Goal: Task Accomplishment & Management: Use online tool/utility

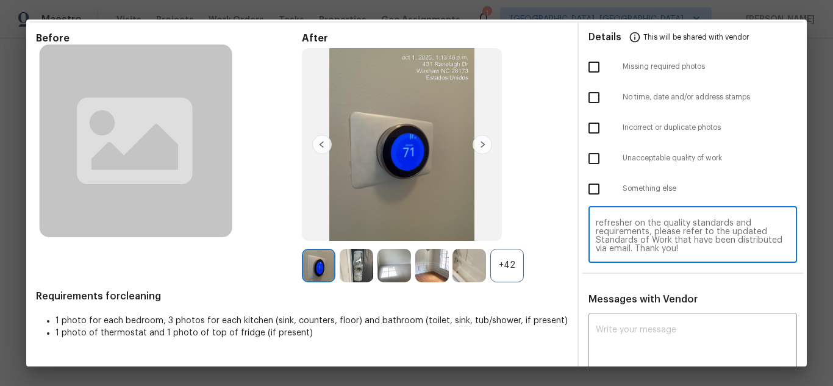
scroll to position [84, 0]
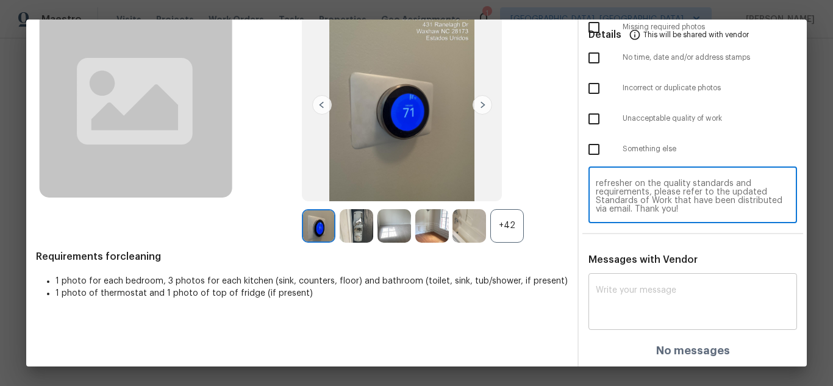
type textarea "Maintenance Audit Team: Hello! Unfortunately, this Cleaning visit completed on …"
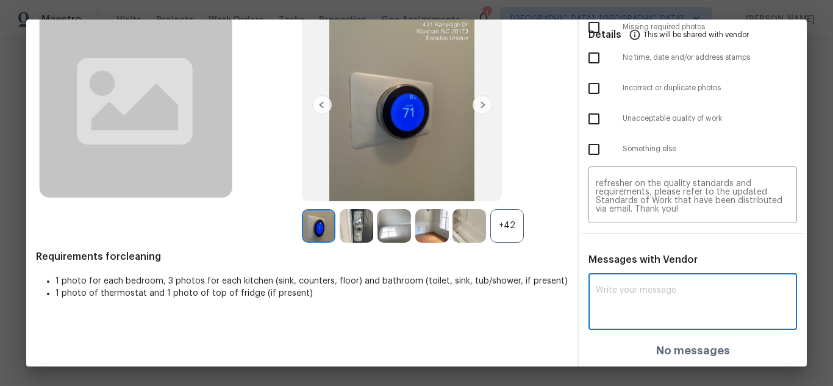
click at [617, 293] on textarea at bounding box center [693, 303] width 194 height 34
paste textarea "Maintenance Audit Team: Hello! Unfortunately, this Cleaning visit completed on …"
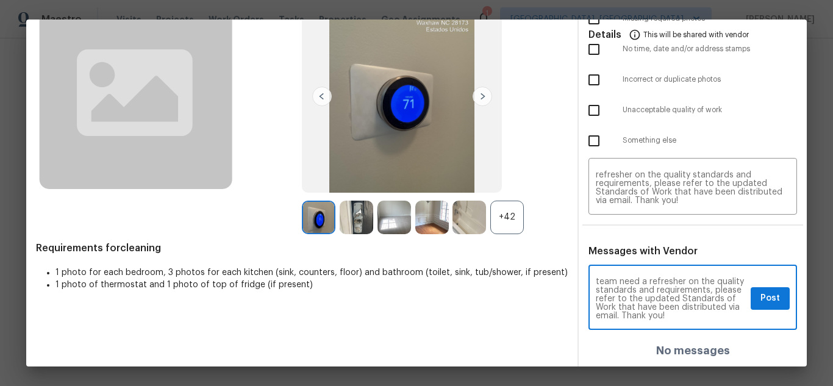
scroll to position [137, 0]
type textarea "Maintenance Audit Team: Hello! Unfortunately, this Cleaning visit completed on …"
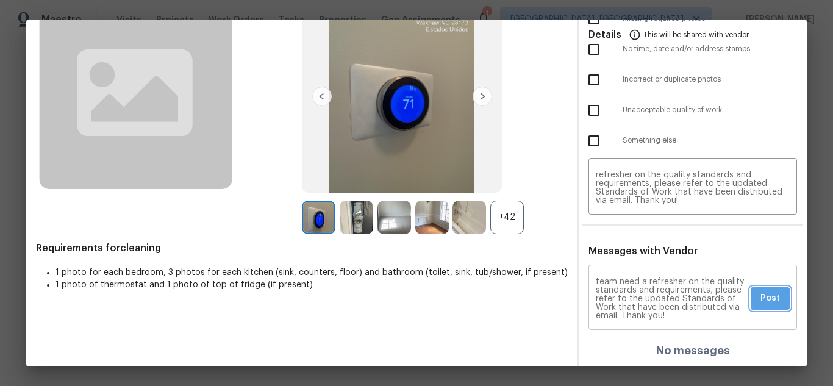
click at [776, 300] on button "Post" at bounding box center [770, 298] width 39 height 23
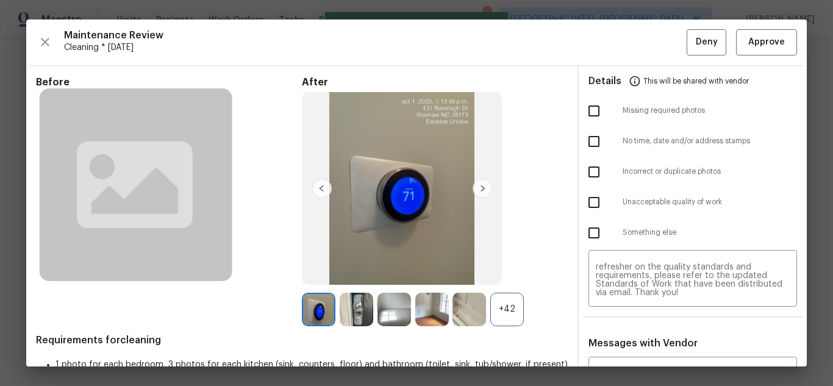
scroll to position [0, 0]
click at [581, 197] on input "checkbox" at bounding box center [594, 203] width 26 height 26
checkbox input "true"
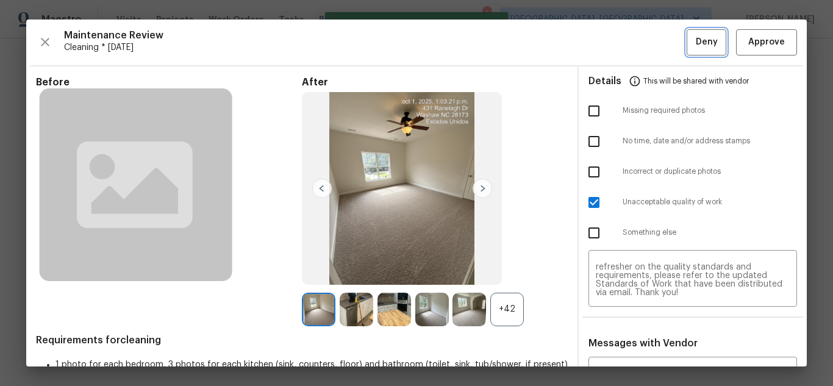
click at [701, 38] on span "Deny" at bounding box center [707, 42] width 22 height 15
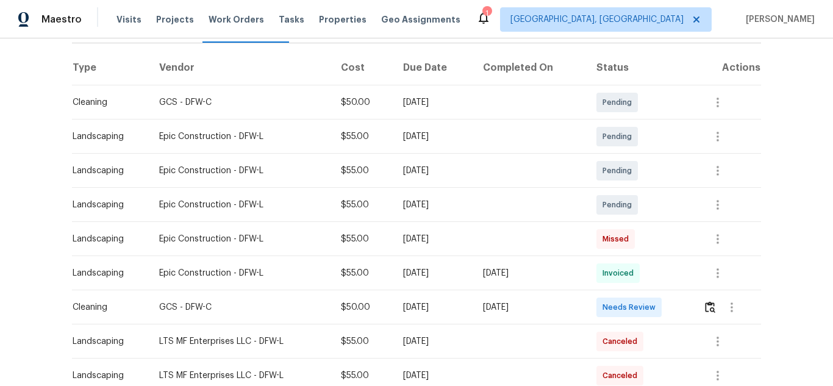
scroll to position [183, 0]
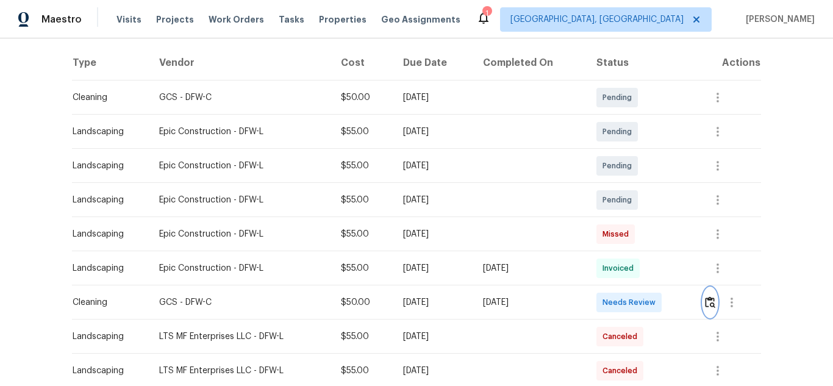
click at [713, 297] on img "button" at bounding box center [710, 302] width 10 height 12
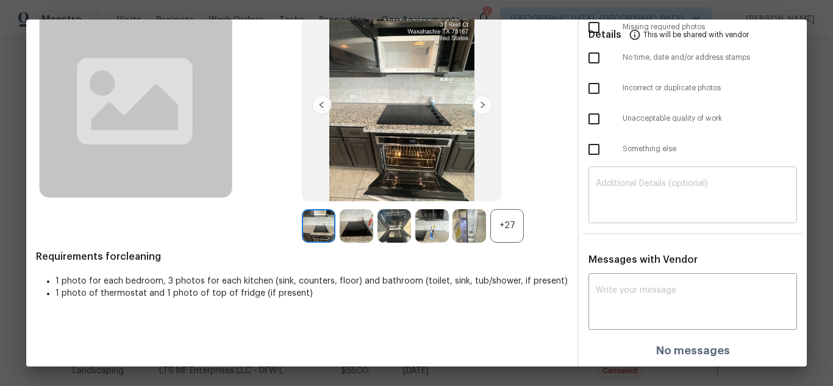
scroll to position [0, 0]
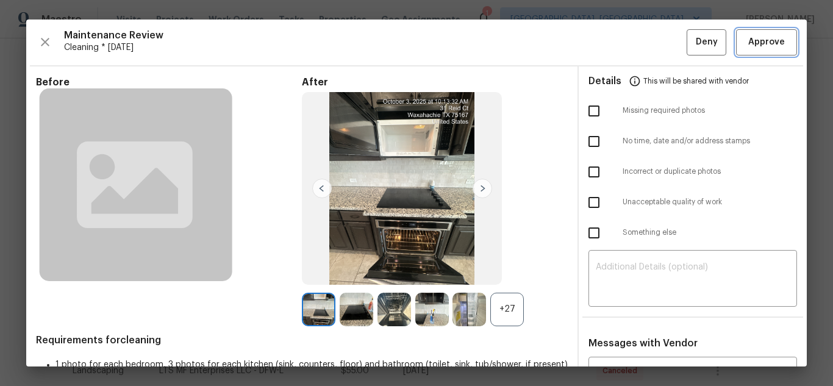
click at [759, 39] on span "Approve" at bounding box center [766, 42] width 37 height 15
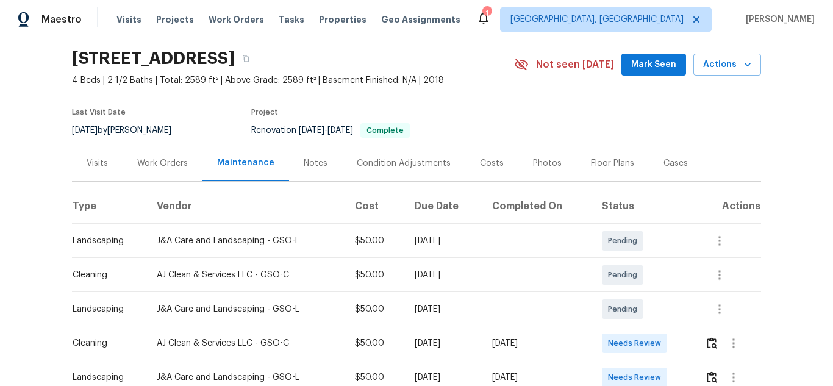
scroll to position [183, 0]
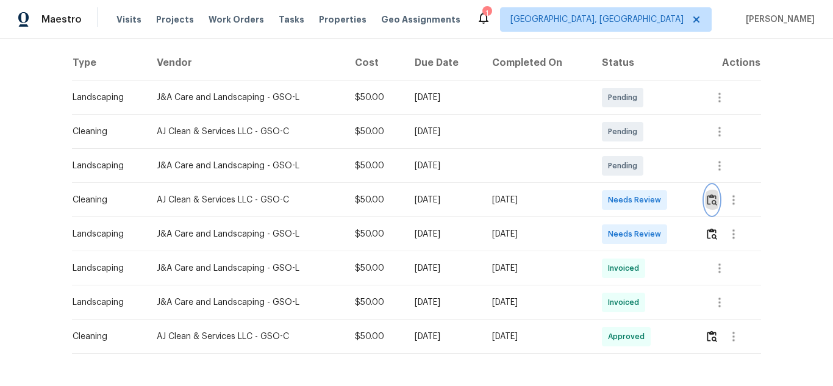
click at [705, 194] on button "button" at bounding box center [712, 199] width 14 height 29
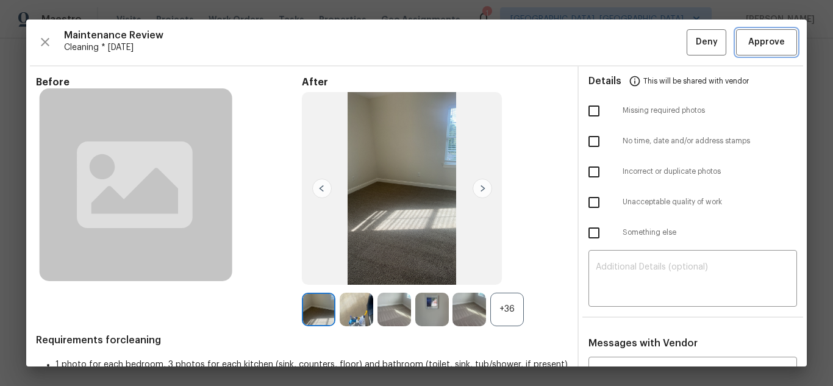
click at [766, 49] on span "Approve" at bounding box center [766, 42] width 37 height 15
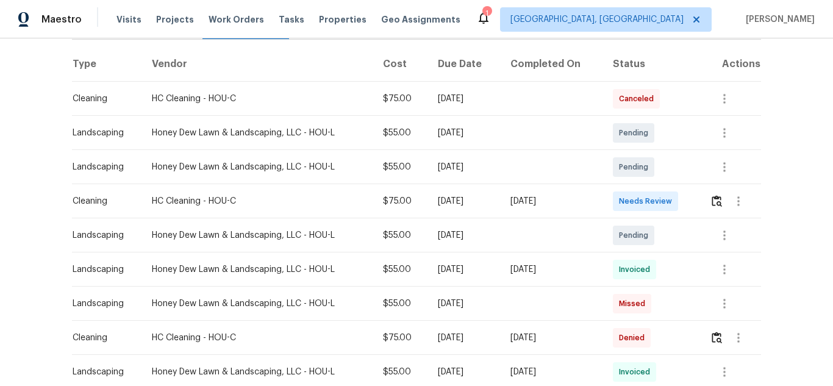
scroll to position [183, 0]
click at [710, 199] on button "button" at bounding box center [717, 199] width 14 height 29
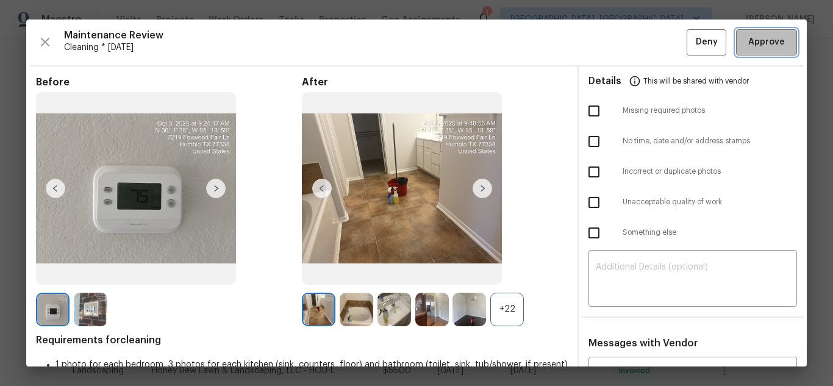
click at [748, 37] on span "Approve" at bounding box center [766, 42] width 37 height 15
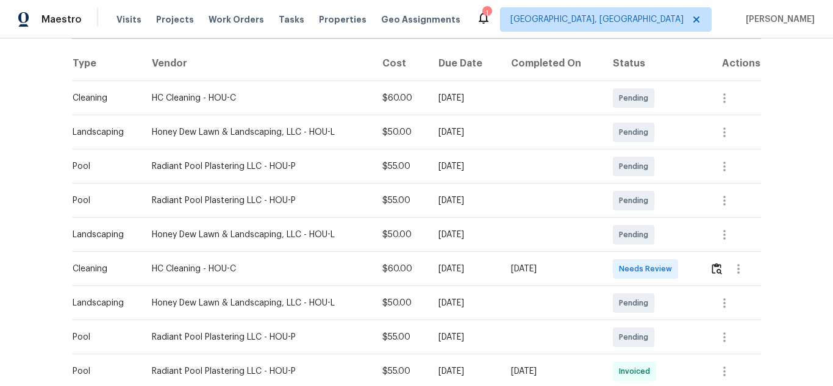
scroll to position [183, 0]
click at [716, 260] on button "button" at bounding box center [717, 268] width 14 height 29
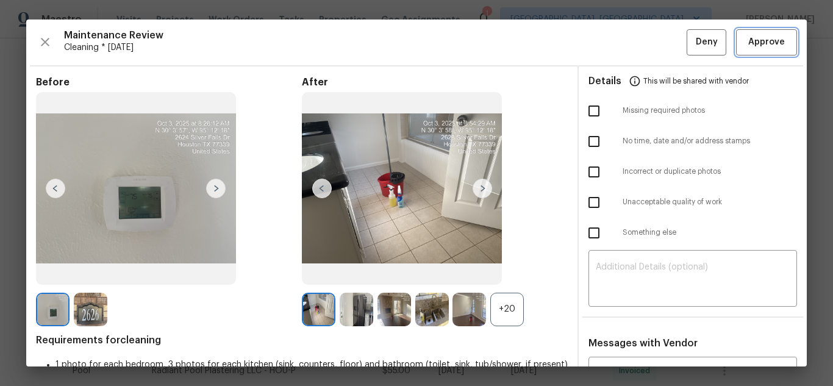
drag, startPoint x: 740, startPoint y: 46, endPoint x: 734, endPoint y: 37, distance: 11.2
click at [748, 46] on span "Approve" at bounding box center [766, 42] width 37 height 15
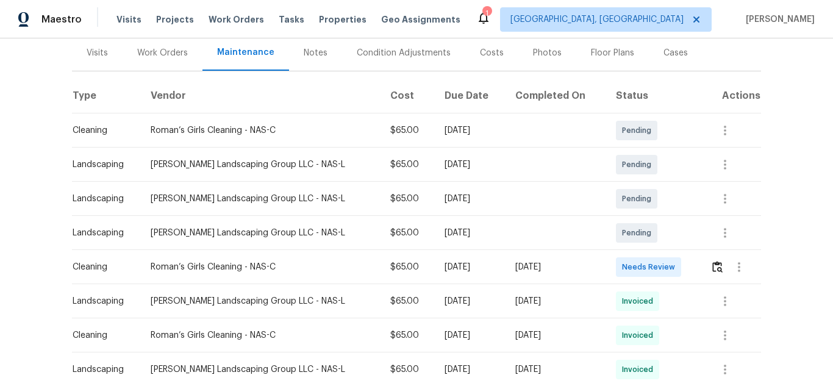
scroll to position [183, 0]
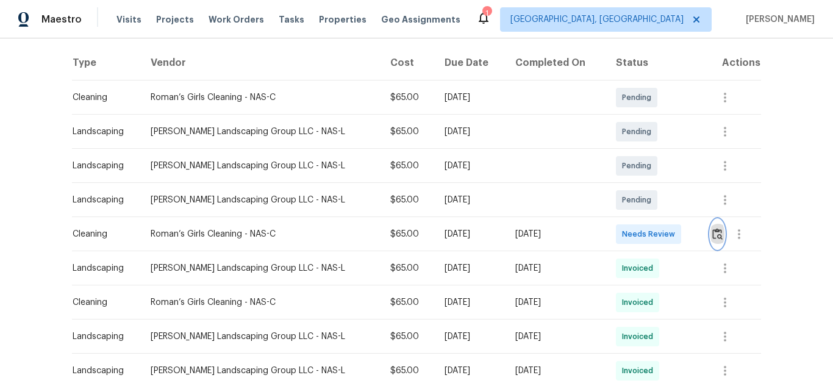
click at [717, 242] on button "button" at bounding box center [718, 234] width 14 height 29
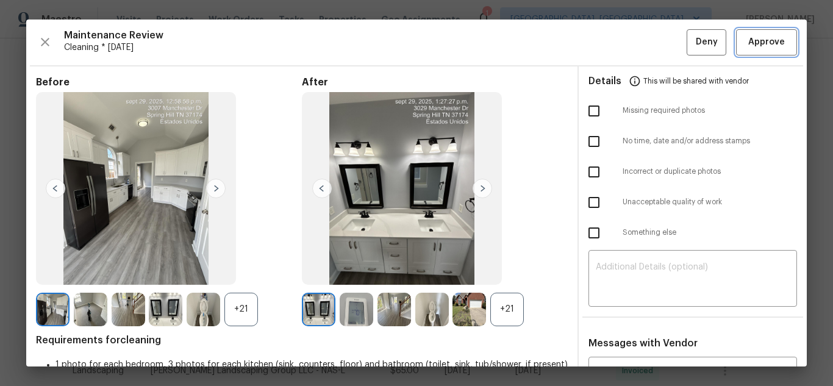
click at [736, 39] on button "Approve" at bounding box center [766, 42] width 61 height 26
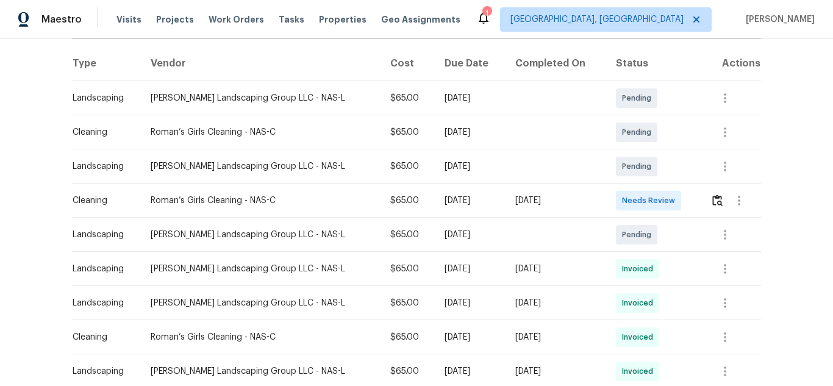
scroll to position [183, 0]
click at [713, 198] on img "button" at bounding box center [718, 200] width 10 height 12
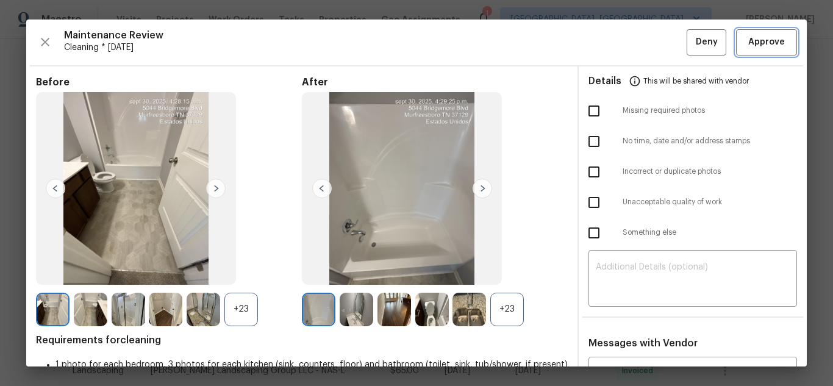
click at [770, 47] on span "Approve" at bounding box center [766, 42] width 37 height 15
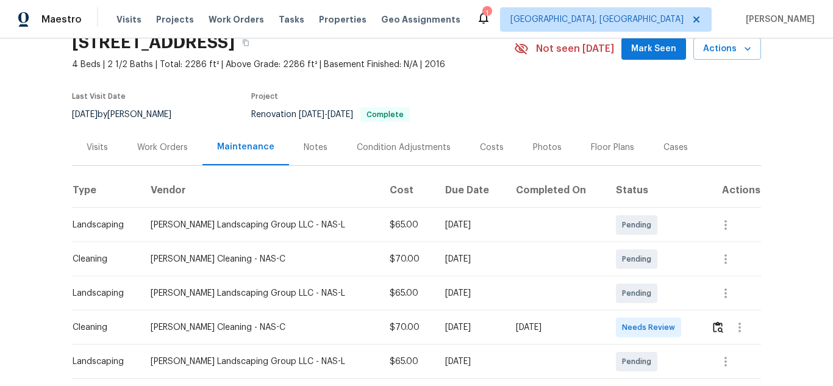
scroll to position [233, 0]
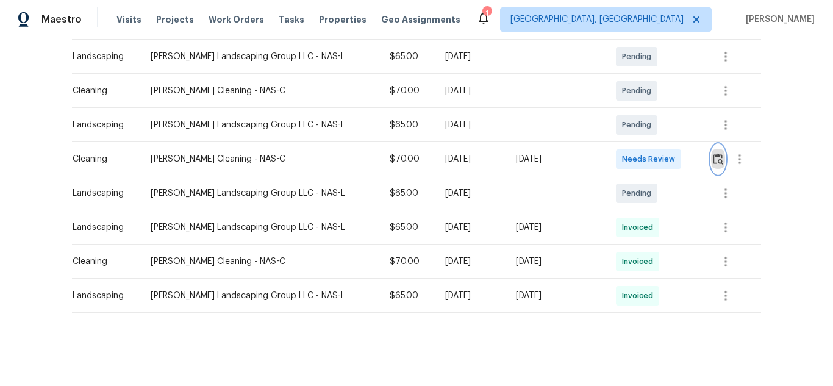
click at [718, 153] on img "button" at bounding box center [718, 159] width 10 height 12
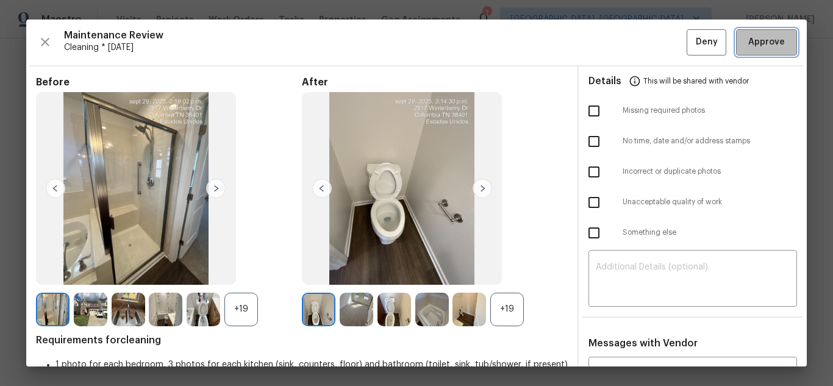
click at [736, 50] on button "Approve" at bounding box center [766, 42] width 61 height 26
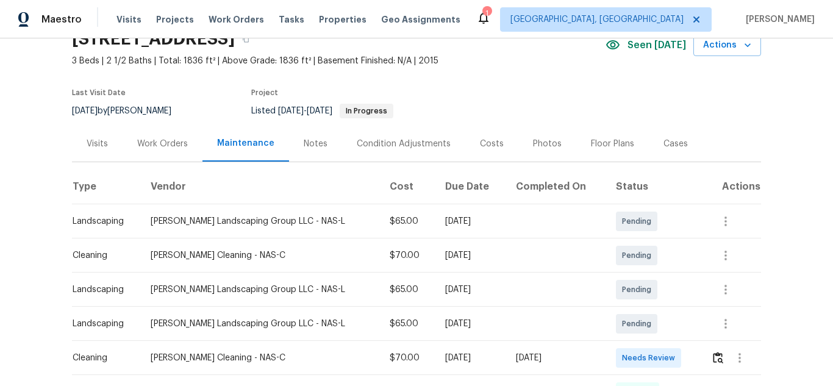
scroll to position [183, 0]
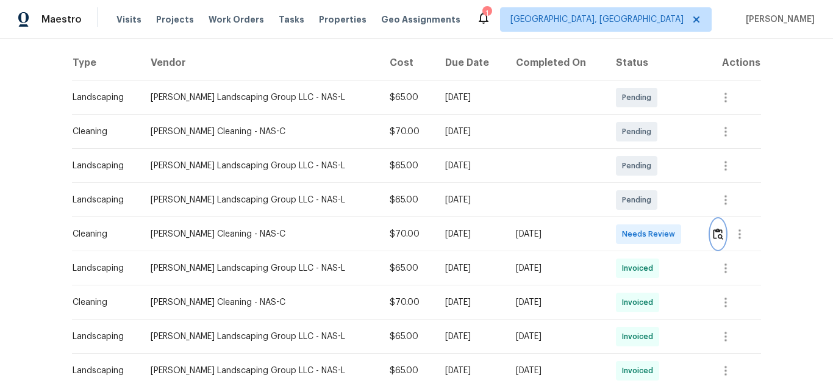
click at [713, 231] on img "button" at bounding box center [718, 234] width 10 height 12
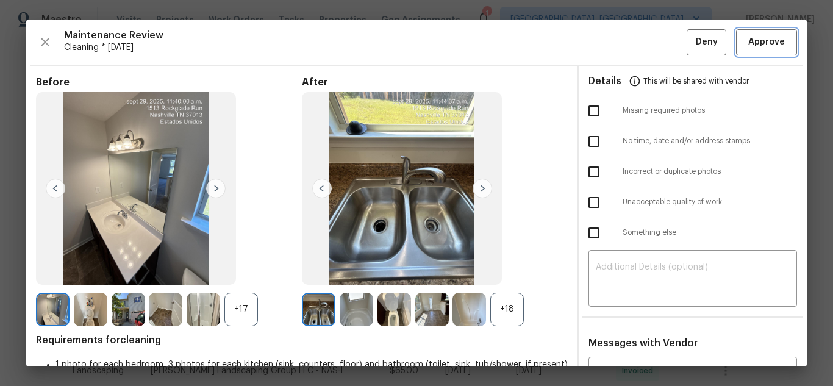
click at [759, 46] on span "Approve" at bounding box center [766, 42] width 37 height 15
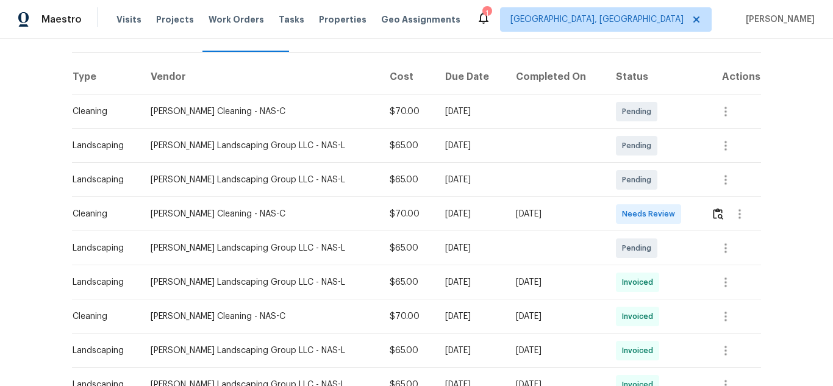
scroll to position [183, 0]
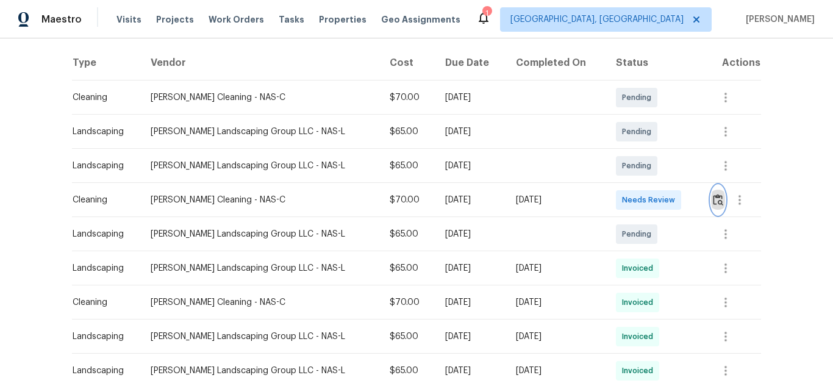
click at [713, 198] on img "button" at bounding box center [718, 200] width 10 height 12
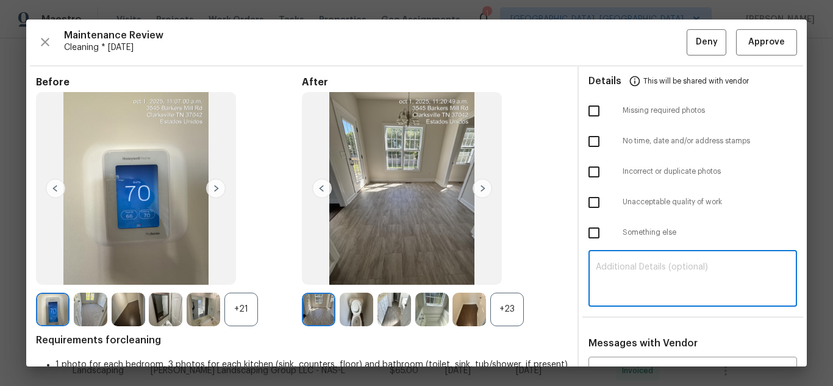
click at [650, 274] on textarea at bounding box center [693, 280] width 194 height 34
paste textarea "Maintenance Audit Team: Hello! Unfortunately, this cleaning visit completed on …"
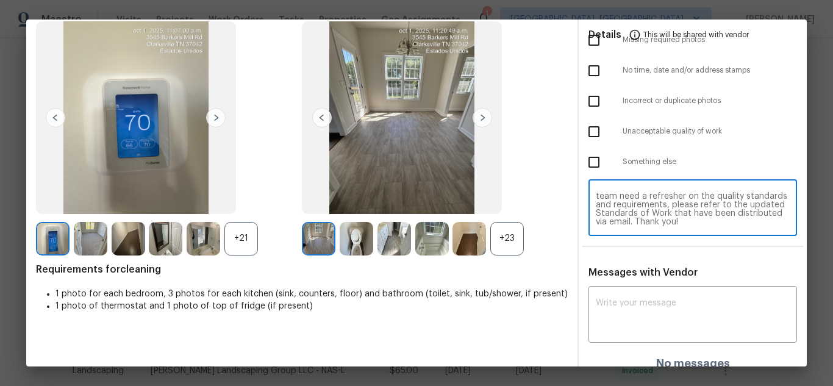
scroll to position [84, 0]
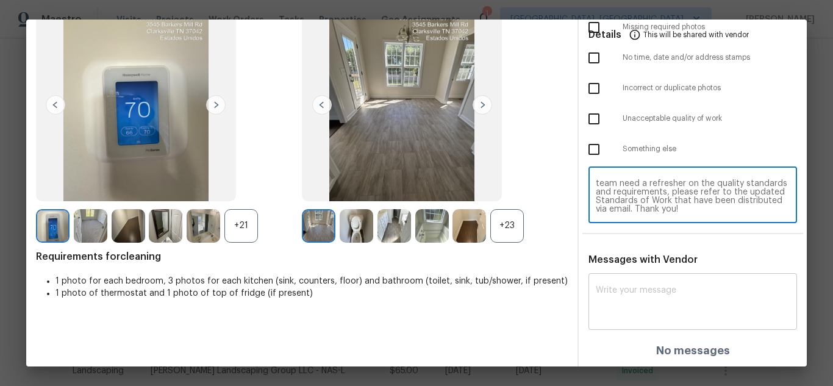
type textarea "Maintenance Audit Team: Hello! Unfortunately, this cleaning visit completed on …"
click at [639, 292] on textarea at bounding box center [693, 303] width 194 height 34
paste textarea "Maintenance Audit Team: Hello! Unfortunately, this cleaning visit completed on …"
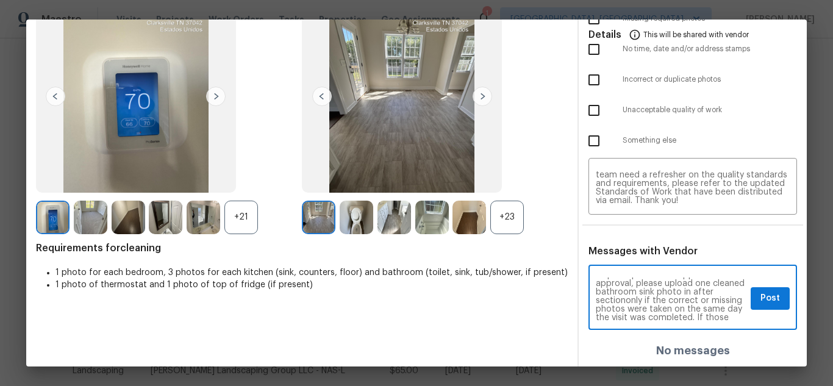
scroll to position [49, 0]
click at [693, 296] on textarea "Maintenance Audit Team: Hello! Unfortunately, this cleaning visit completed on …" at bounding box center [671, 299] width 150 height 43
type textarea "Maintenance Audit Team: Hello! Unfortunately, this cleaning visit completed on …"
click at [768, 301] on span "Post" at bounding box center [771, 298] width 20 height 15
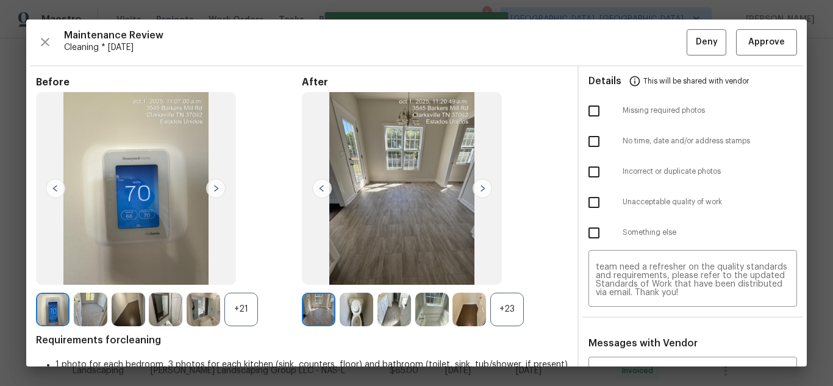
scroll to position [0, 0]
click at [591, 117] on input "checkbox" at bounding box center [594, 111] width 26 height 26
checkbox input "true"
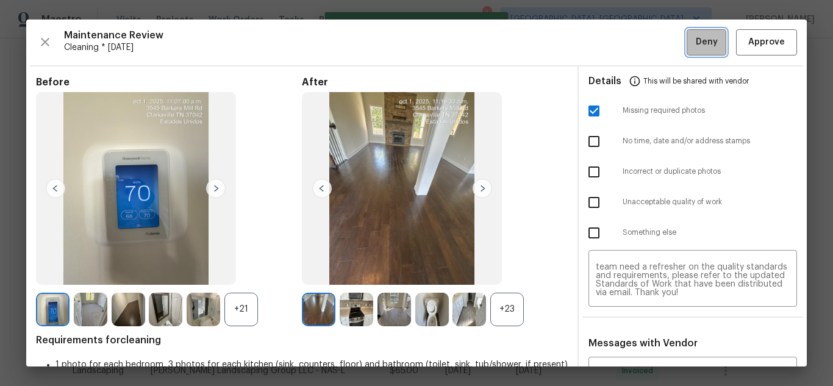
click at [696, 45] on span "Deny" at bounding box center [707, 42] width 22 height 15
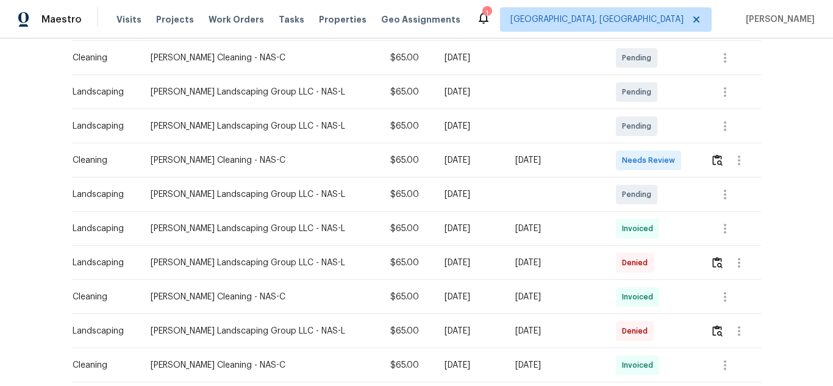
scroll to position [244, 0]
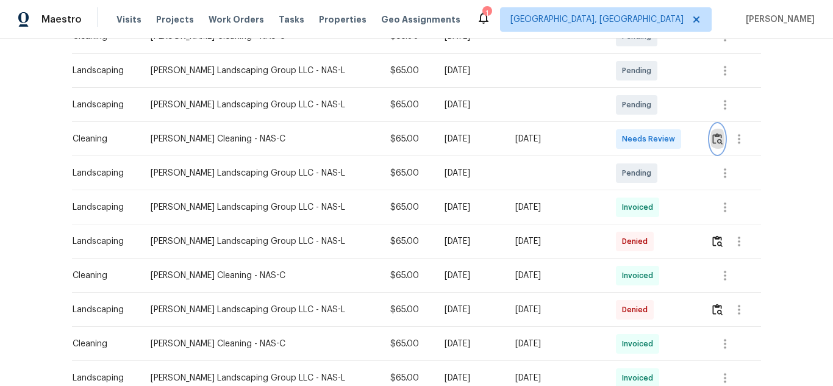
click at [716, 134] on img "button" at bounding box center [718, 139] width 10 height 12
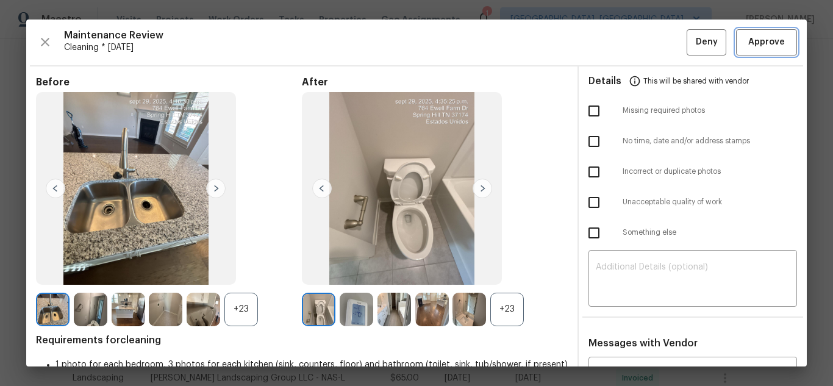
click at [752, 37] on span "Approve" at bounding box center [766, 42] width 37 height 15
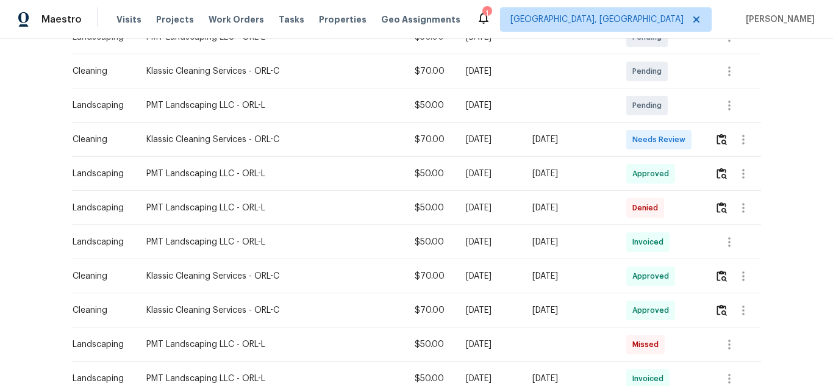
scroll to position [244, 0]
click at [717, 140] on img "button" at bounding box center [722, 139] width 10 height 12
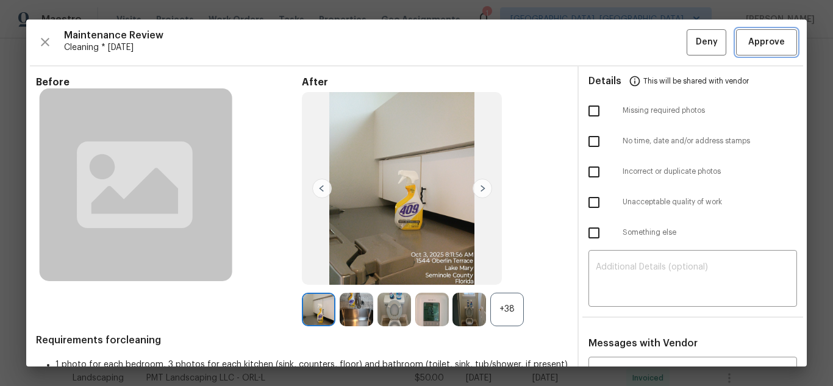
click at [763, 45] on span "Approve" at bounding box center [766, 42] width 37 height 15
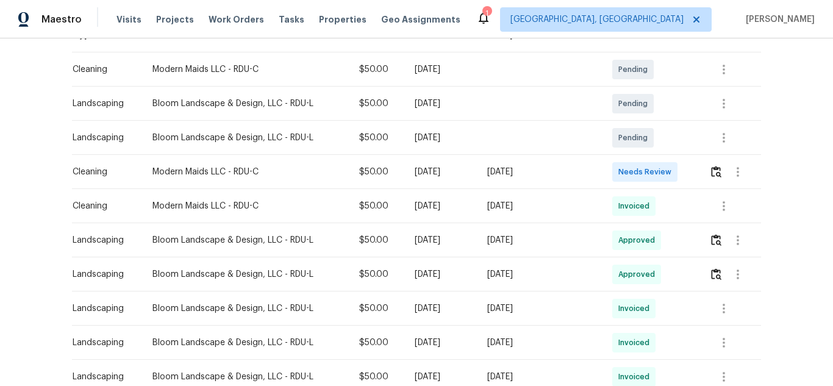
scroll to position [244, 0]
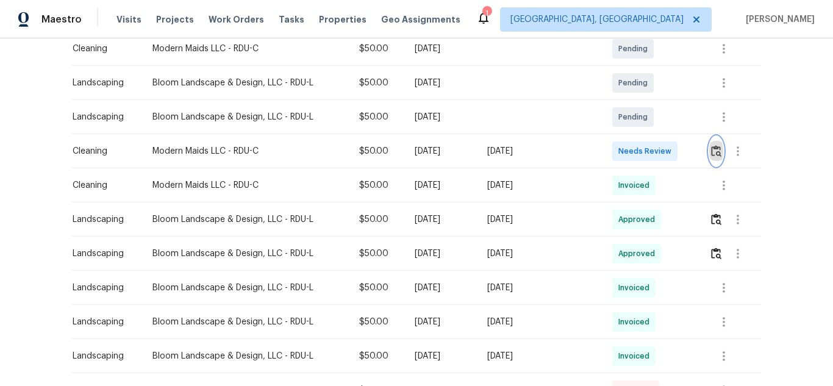
click at [717, 145] on img "button" at bounding box center [716, 151] width 10 height 12
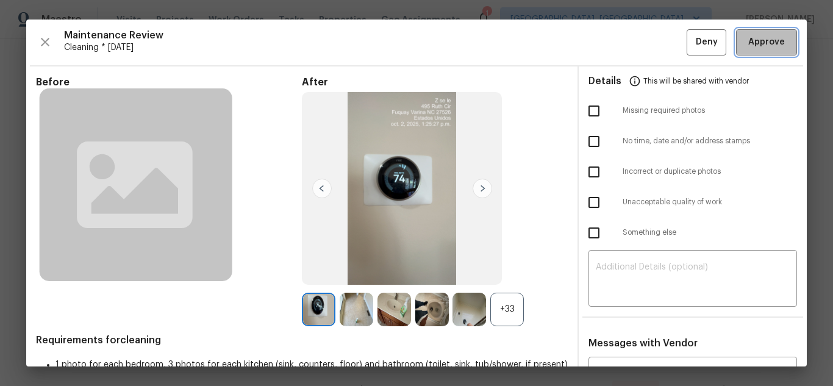
drag, startPoint x: 763, startPoint y: 46, endPoint x: 603, endPoint y: 29, distance: 160.7
click at [762, 45] on span "Approve" at bounding box center [766, 42] width 37 height 15
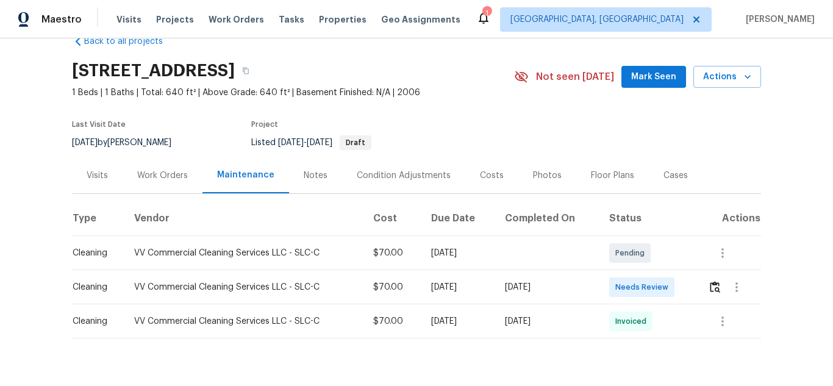
scroll to position [62, 0]
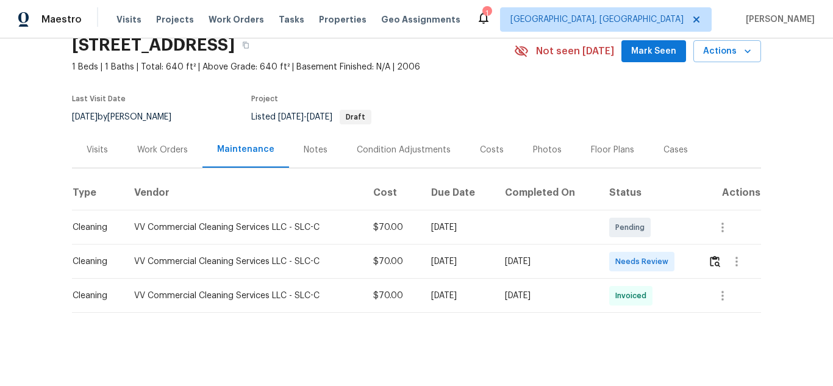
click at [705, 245] on td at bounding box center [729, 262] width 63 height 34
click at [711, 256] on img "button" at bounding box center [715, 262] width 10 height 12
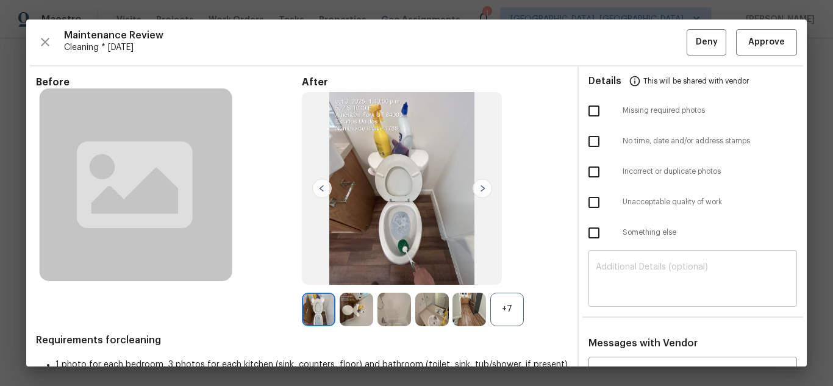
click at [676, 271] on textarea at bounding box center [693, 280] width 194 height 34
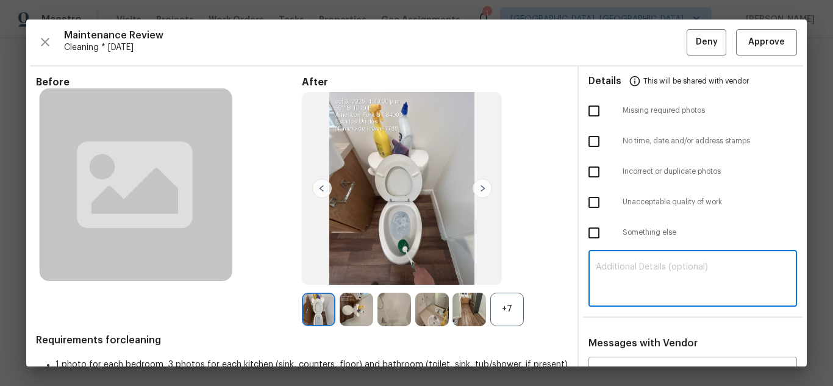
paste textarea "Maintenance Audit Team: Hello! Unfortunately, this cleaning visit completed on …"
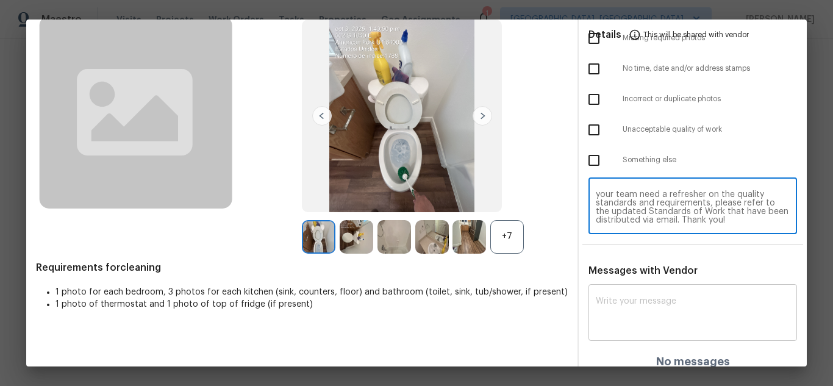
scroll to position [84, 0]
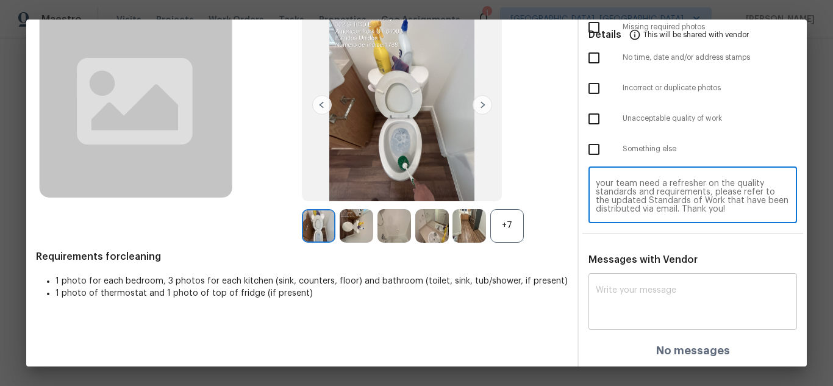
type textarea "Maintenance Audit Team: Hello! Unfortunately, this cleaning visit completed on …"
click at [650, 309] on textarea at bounding box center [693, 303] width 194 height 34
paste textarea "Maintenance Audit Team: Hello! Unfortunately, this cleaning visit completed on …"
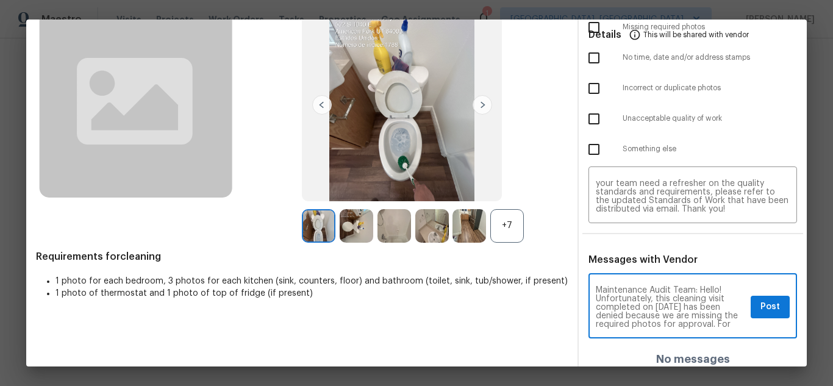
scroll to position [61, 0]
click at [618, 292] on textarea "Maintenance Audit Team: Hello! Unfortunately, this cleaning visit completed on …" at bounding box center [671, 307] width 150 height 43
type textarea "Maintenance Audit Team: Hello! Unfortunately, this cleaning visit completed on …"
click at [763, 306] on span "Post" at bounding box center [771, 307] width 20 height 15
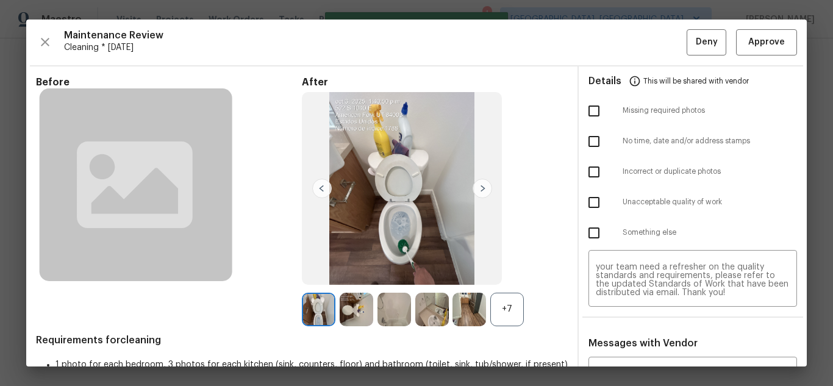
scroll to position [0, 0]
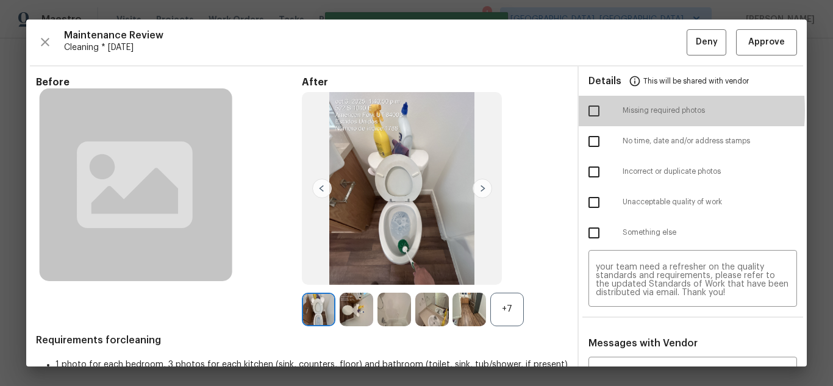
click at [591, 110] on input "checkbox" at bounding box center [594, 111] width 26 height 26
checkbox input "true"
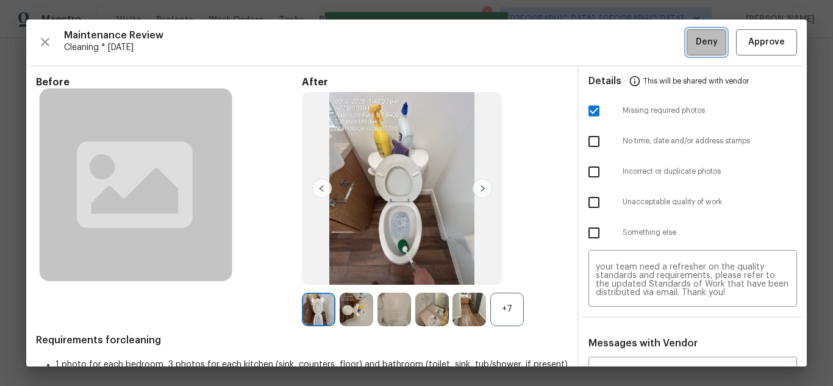
click at [687, 46] on button "Deny" at bounding box center [707, 42] width 40 height 26
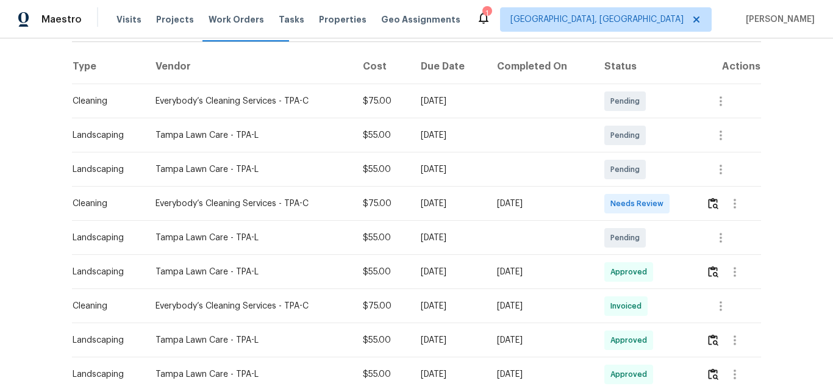
scroll to position [183, 0]
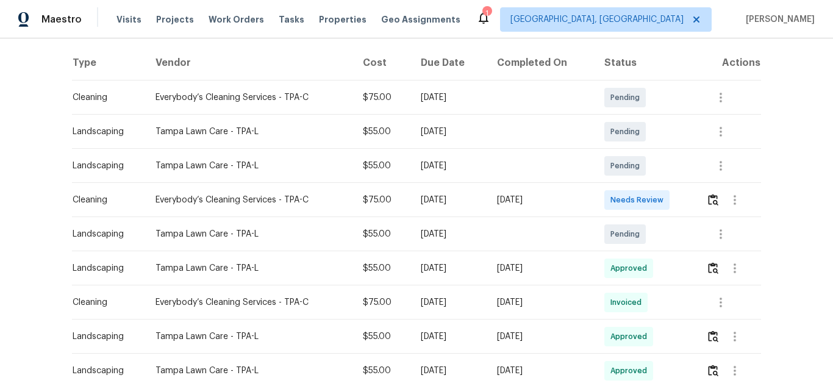
click at [705, 203] on td at bounding box center [729, 200] width 65 height 34
click at [708, 200] on img "button" at bounding box center [713, 200] width 10 height 12
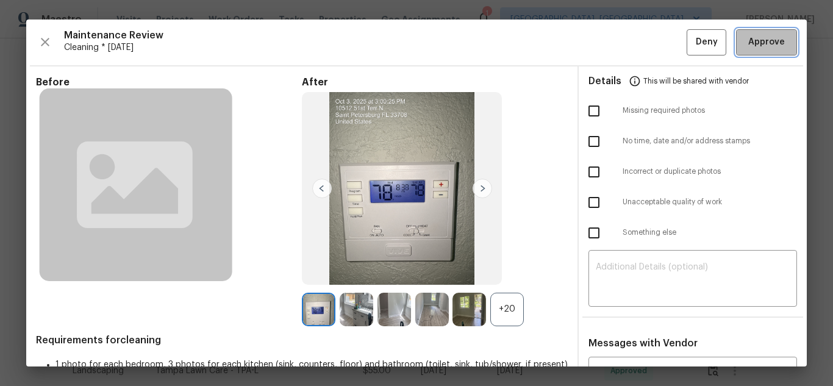
click at [764, 38] on span "Approve" at bounding box center [766, 42] width 37 height 15
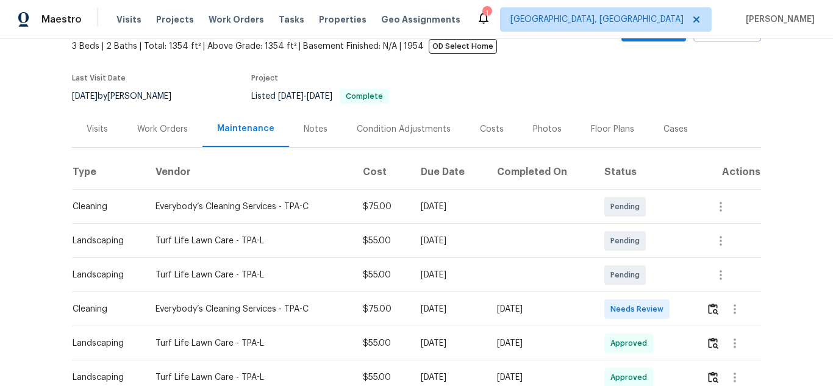
scroll to position [244, 0]
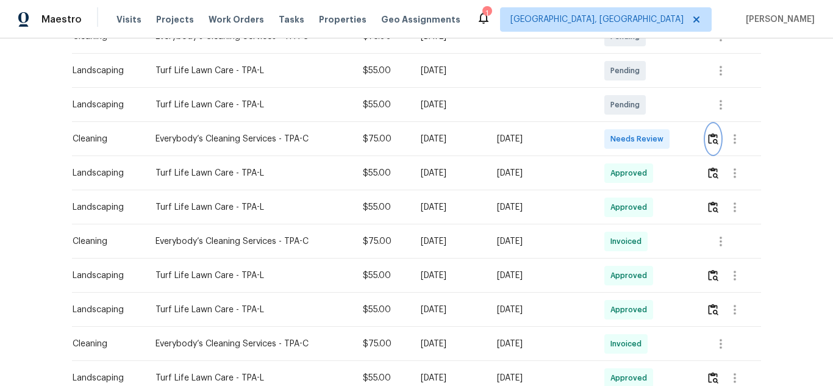
click at [709, 137] on img "button" at bounding box center [713, 139] width 10 height 12
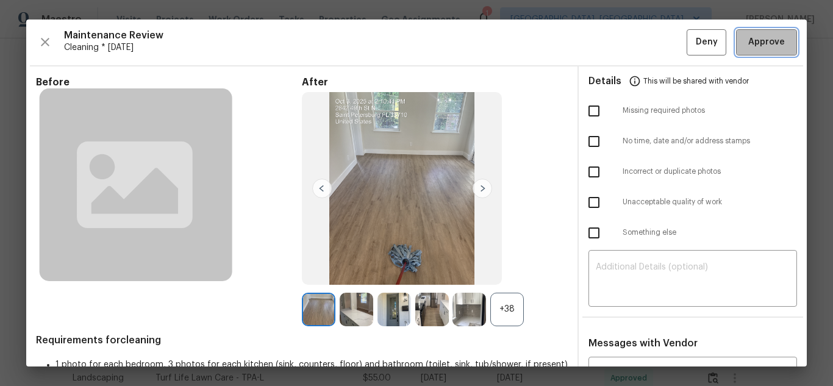
click at [748, 37] on span "Approve" at bounding box center [766, 42] width 37 height 15
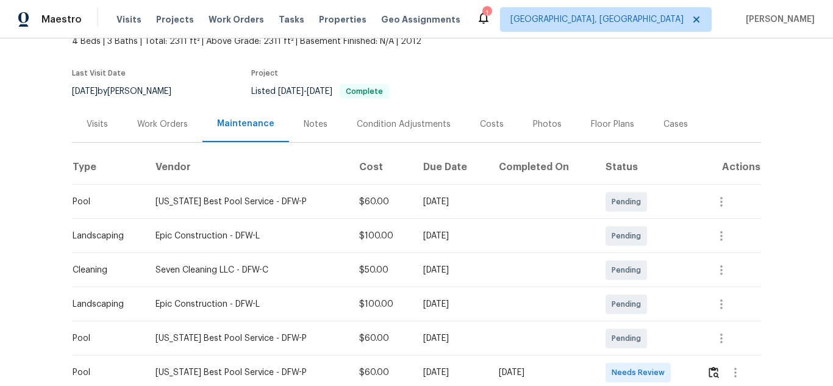
scroll to position [244, 0]
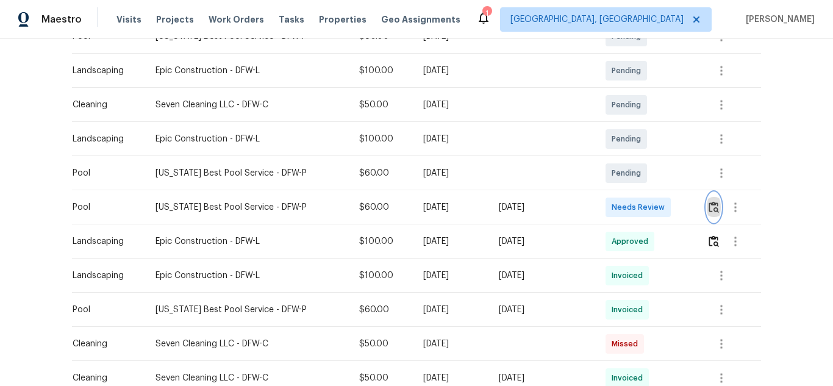
click at [709, 203] on img "button" at bounding box center [714, 207] width 10 height 12
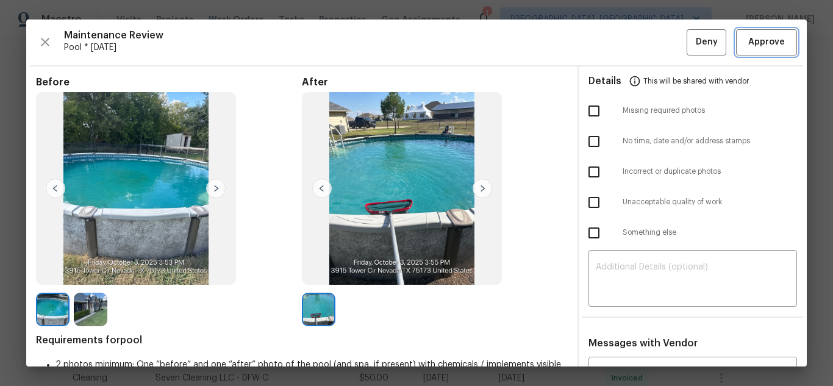
click at [756, 45] on span "Approve" at bounding box center [766, 42] width 37 height 15
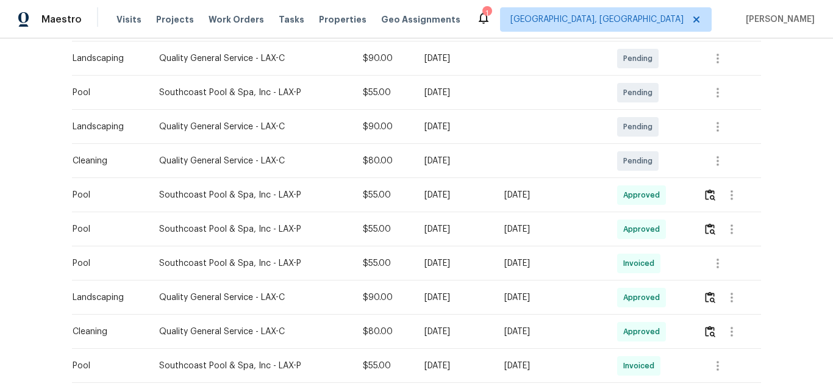
scroll to position [488, 0]
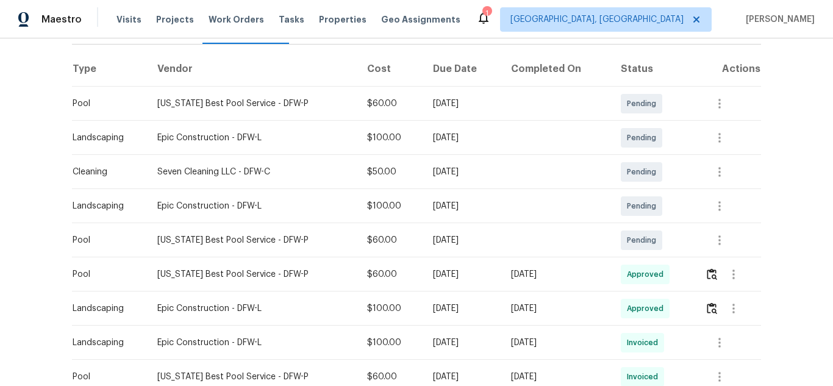
scroll to position [183, 0]
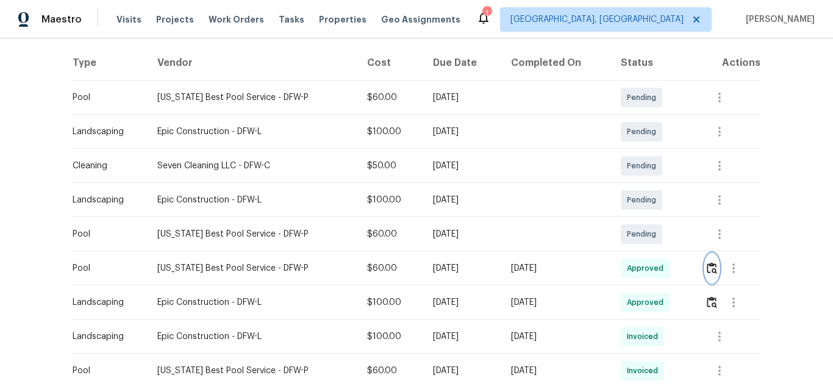
click at [708, 266] on img "button" at bounding box center [712, 268] width 10 height 12
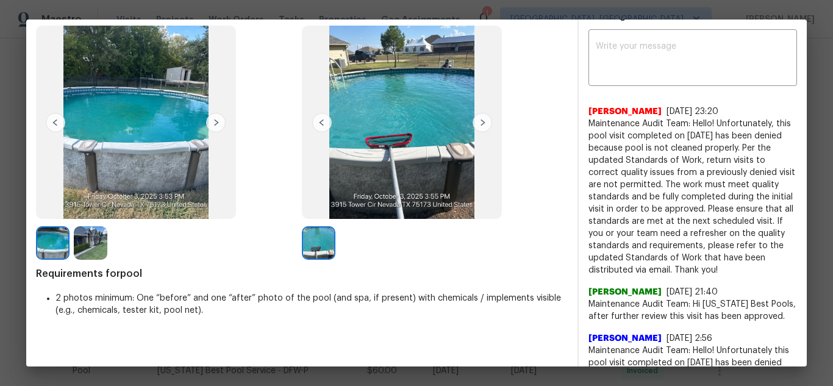
scroll to position [0, 0]
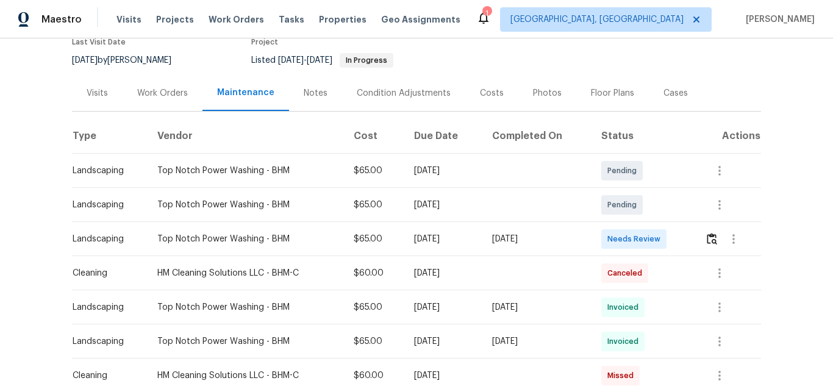
scroll to position [244, 0]
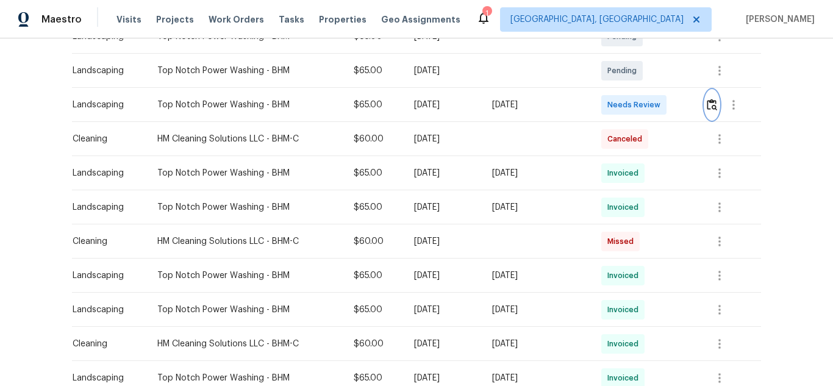
click at [709, 108] on img "button" at bounding box center [712, 105] width 10 height 12
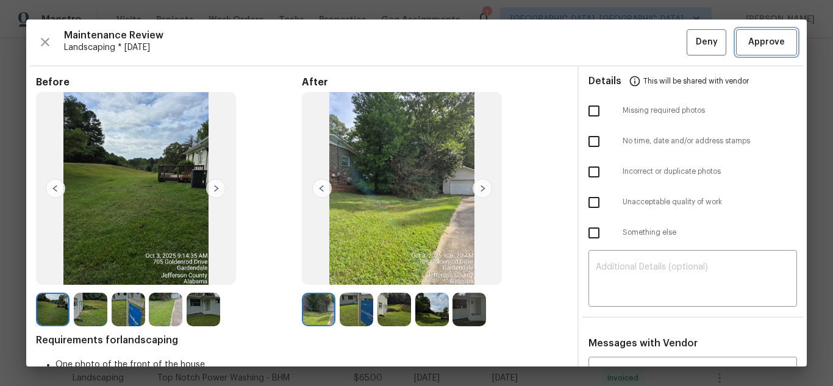
click at [762, 48] on span "Approve" at bounding box center [766, 42] width 37 height 15
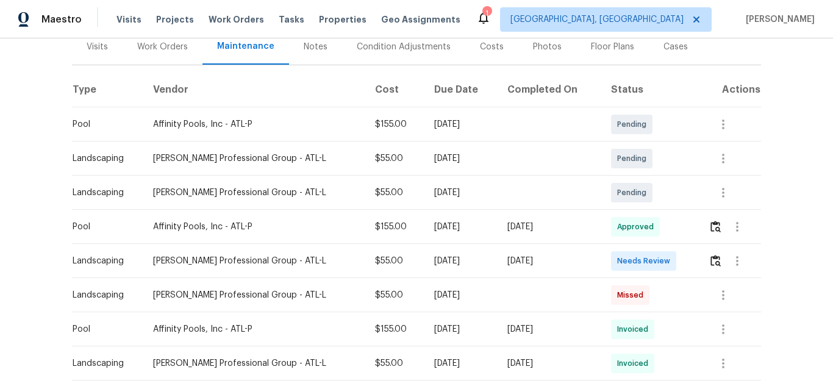
scroll to position [183, 0]
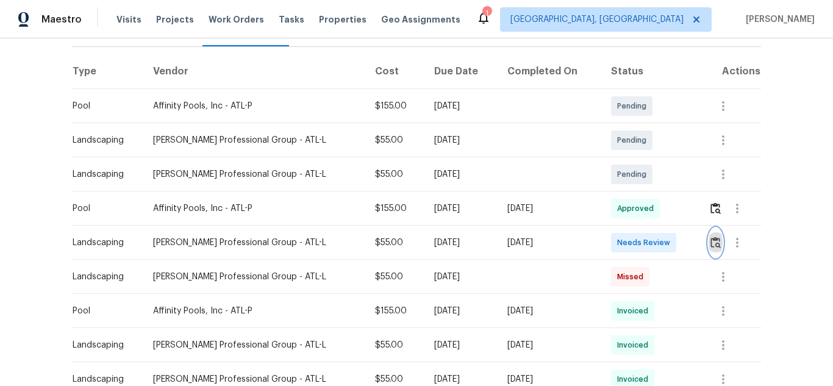
click at [713, 237] on img "button" at bounding box center [716, 243] width 10 height 12
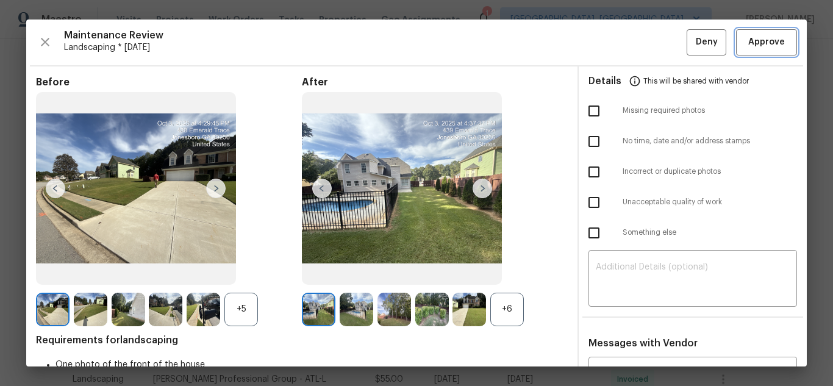
click at [762, 48] on span "Approve" at bounding box center [766, 42] width 37 height 15
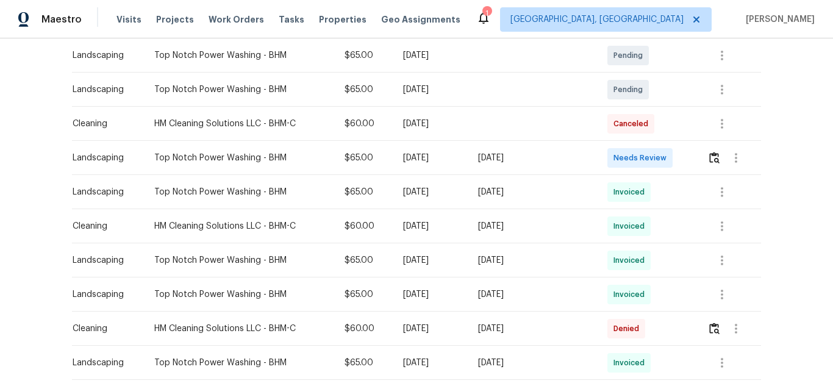
scroll to position [244, 0]
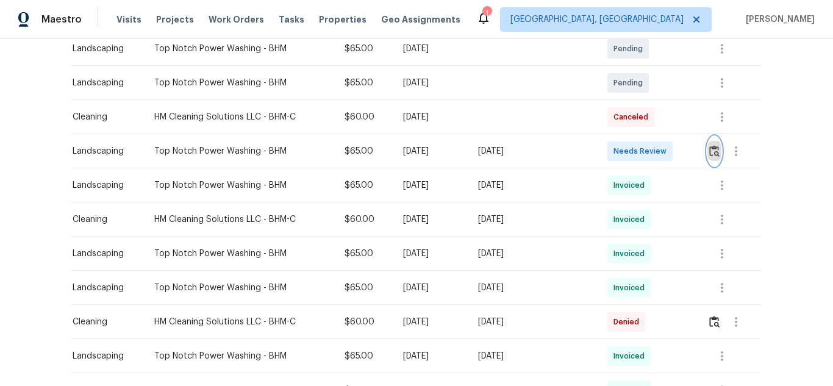
click at [711, 145] on img "button" at bounding box center [714, 151] width 10 height 12
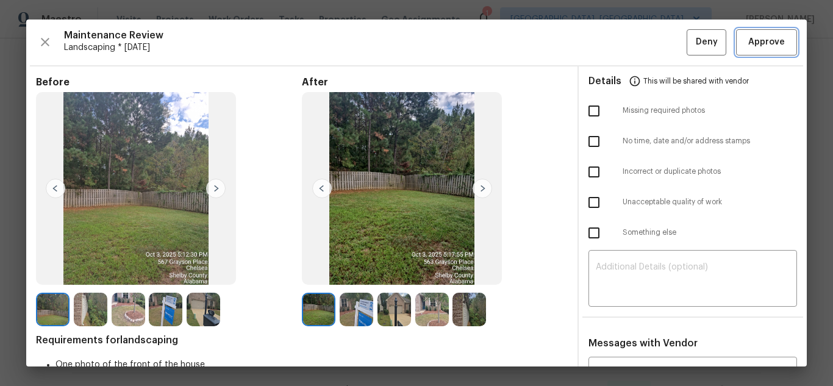
click at [762, 48] on span "Approve" at bounding box center [766, 42] width 37 height 15
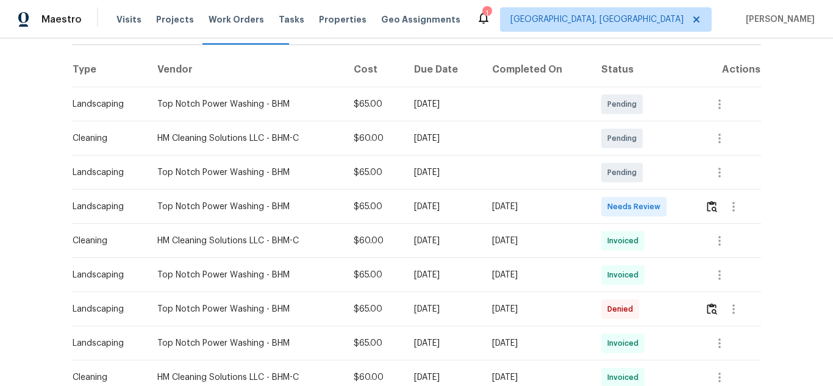
scroll to position [183, 0]
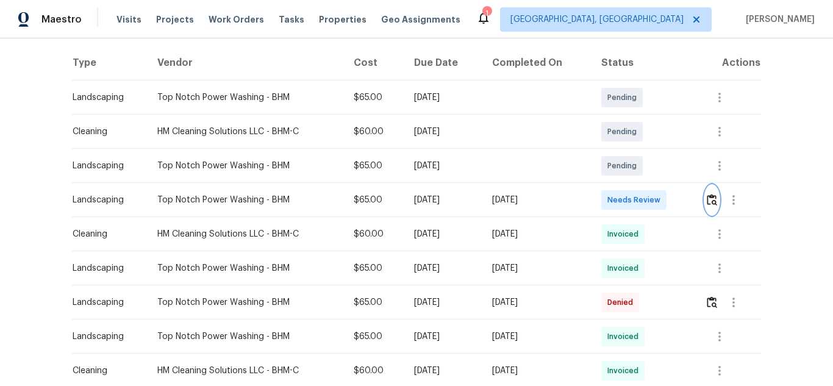
click at [711, 202] on img "button" at bounding box center [712, 200] width 10 height 12
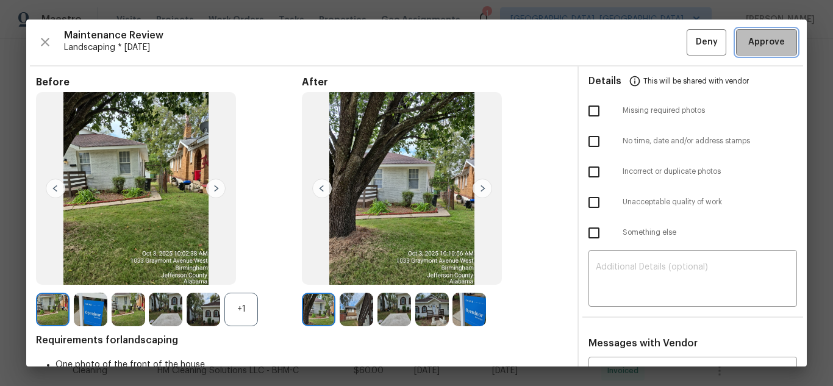
click at [763, 45] on span "Approve" at bounding box center [766, 42] width 37 height 15
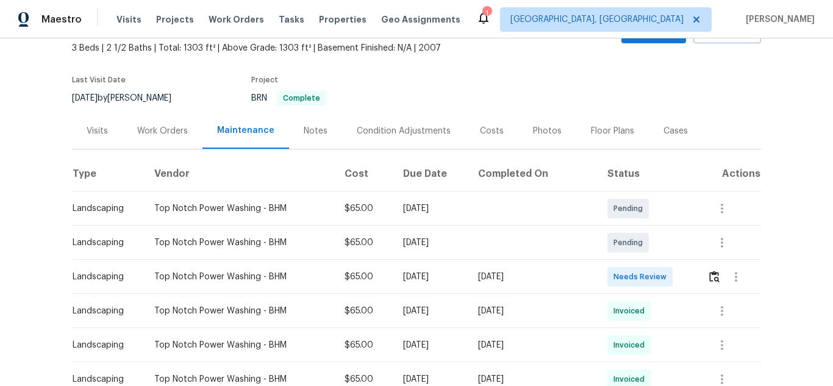
scroll to position [183, 0]
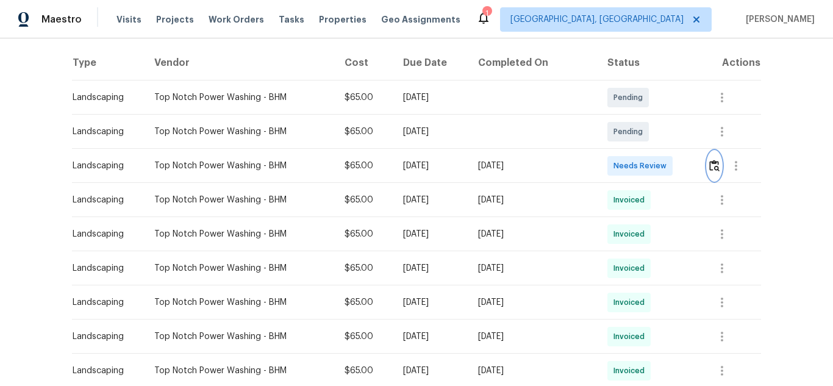
click at [709, 165] on img "button" at bounding box center [714, 166] width 10 height 12
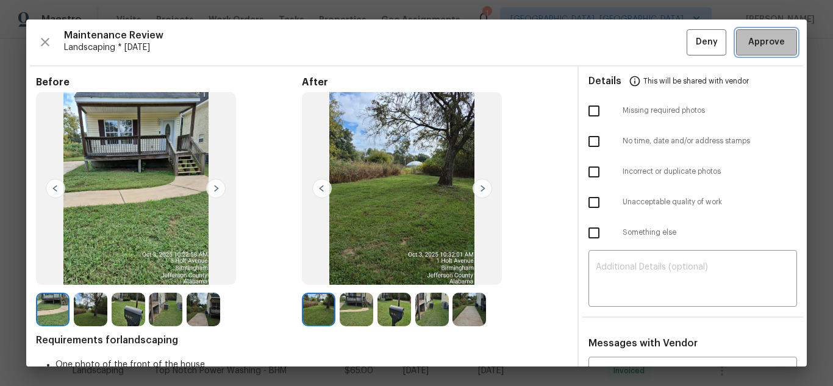
click at [763, 45] on span "Approve" at bounding box center [766, 42] width 37 height 15
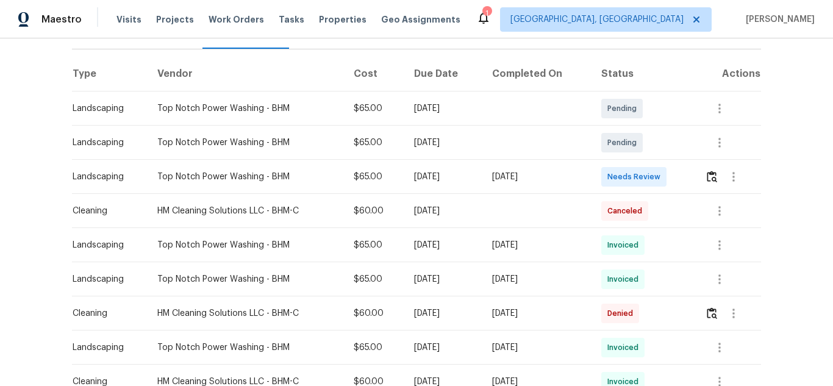
scroll to position [183, 0]
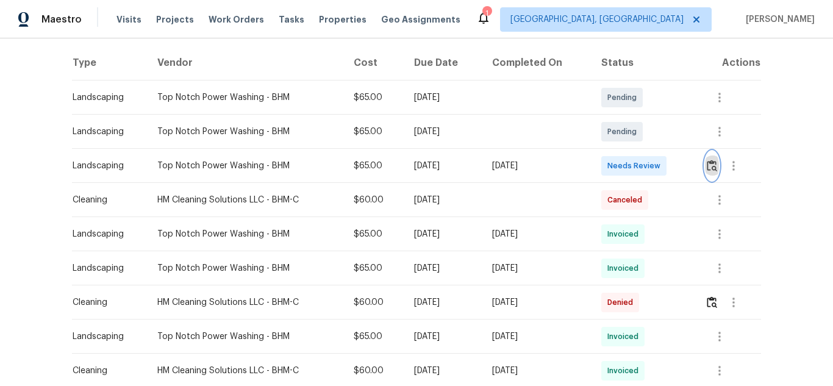
click at [709, 171] on img "button" at bounding box center [712, 166] width 10 height 12
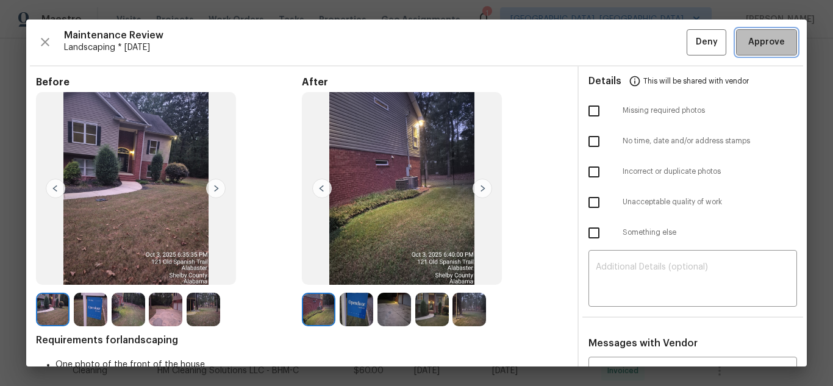
click at [763, 45] on span "Approve" at bounding box center [766, 42] width 37 height 15
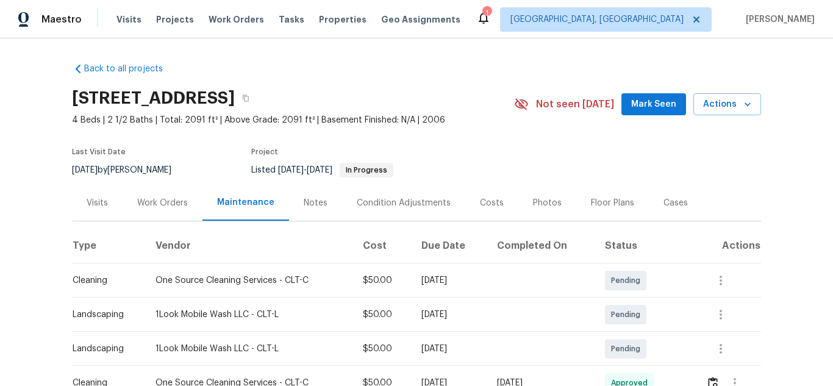
scroll to position [122, 0]
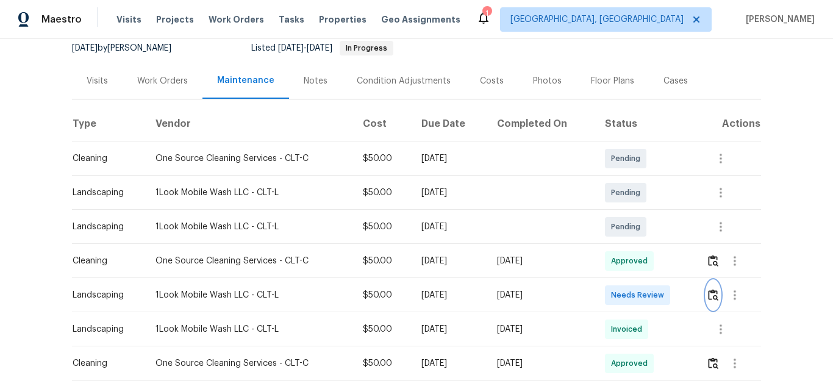
click at [710, 295] on img "button" at bounding box center [713, 295] width 10 height 12
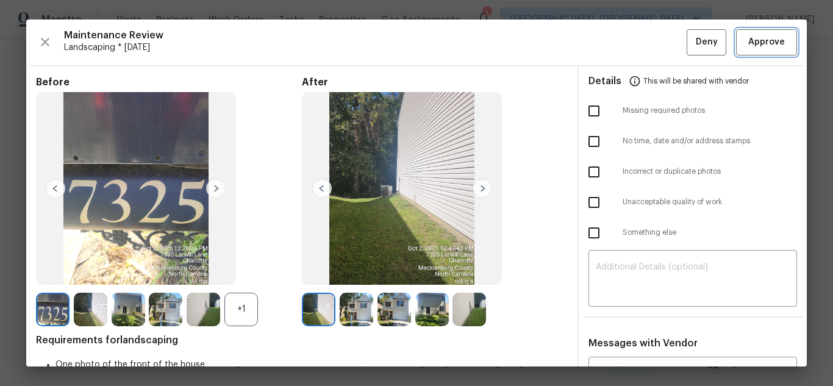
click at [763, 45] on span "Approve" at bounding box center [766, 42] width 37 height 15
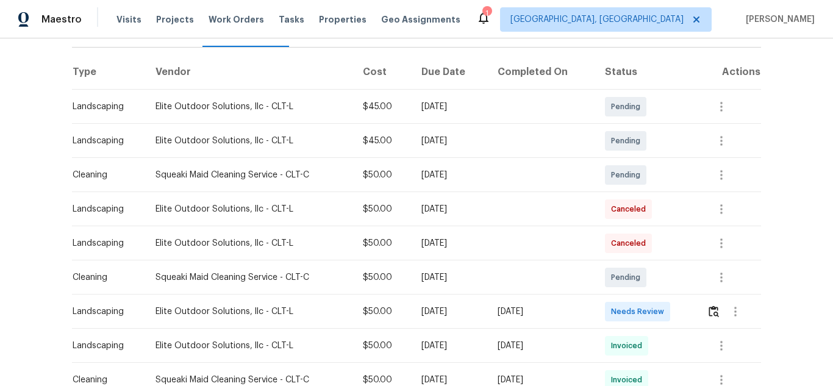
scroll to position [244, 0]
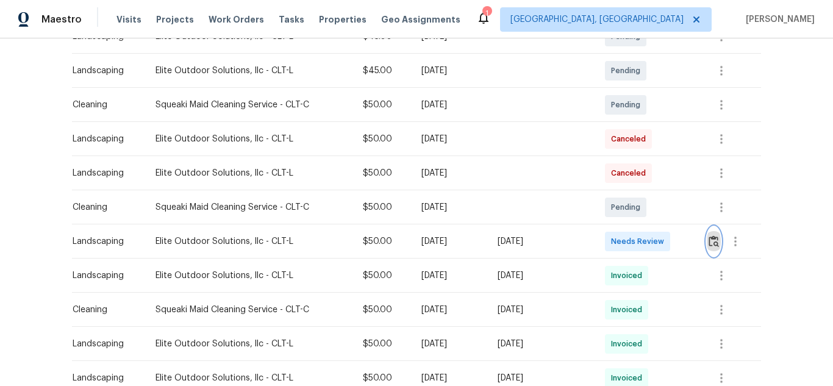
click at [716, 249] on button "button" at bounding box center [714, 241] width 14 height 29
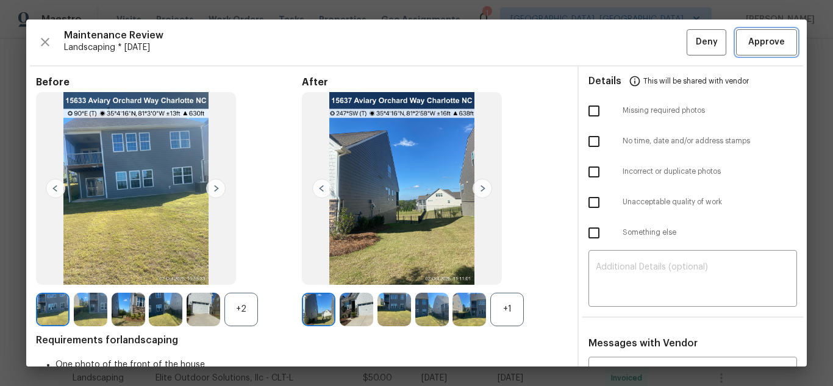
click at [763, 45] on span "Approve" at bounding box center [766, 42] width 37 height 15
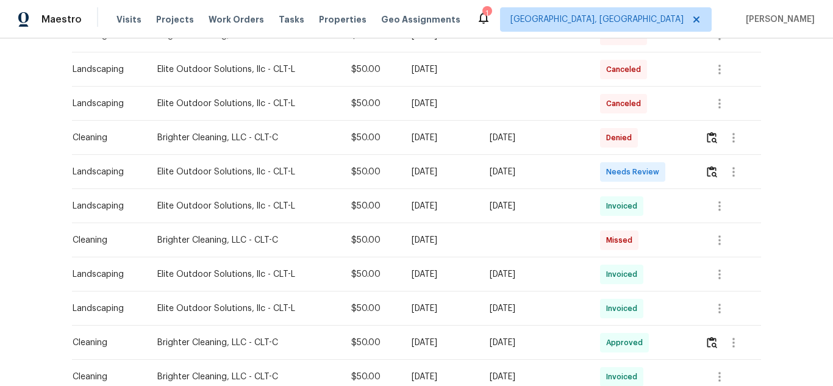
scroll to position [366, 0]
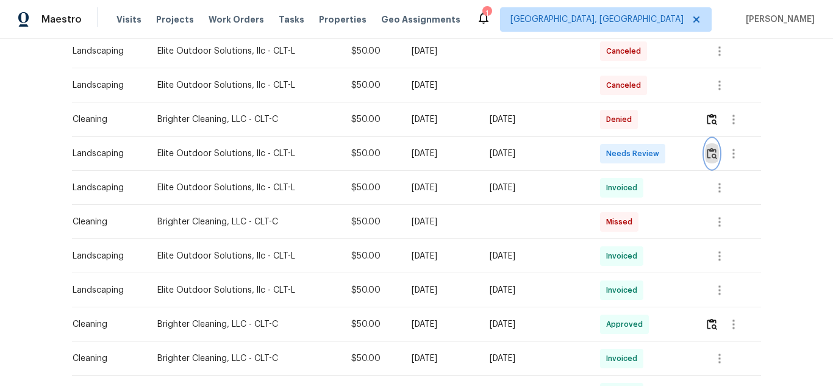
click at [705, 157] on button "button" at bounding box center [712, 153] width 14 height 29
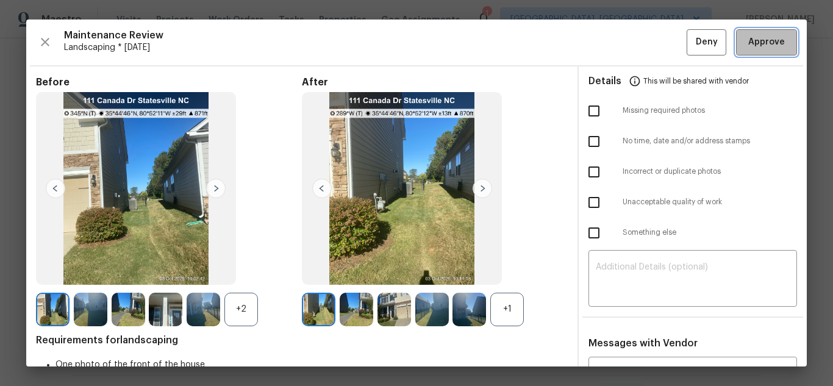
click at [768, 43] on span "Approve" at bounding box center [766, 42] width 37 height 15
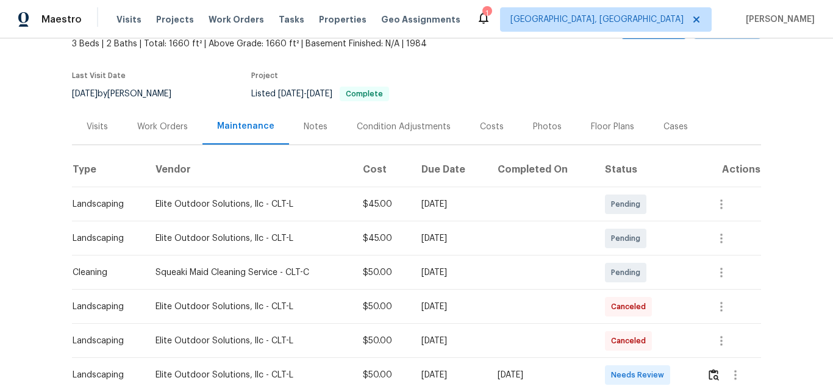
scroll to position [183, 0]
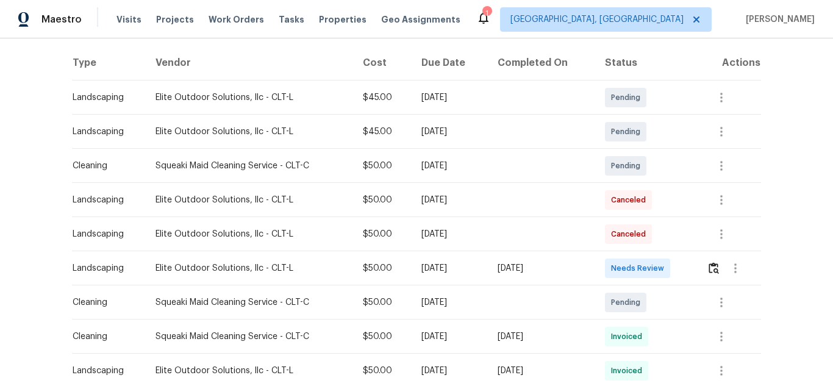
click at [707, 259] on div at bounding box center [734, 268] width 54 height 29
click at [709, 266] on img "button" at bounding box center [714, 268] width 10 height 12
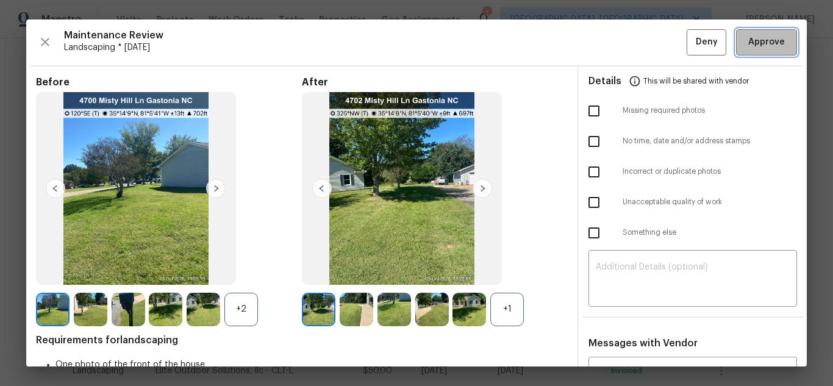
click at [768, 43] on span "Approve" at bounding box center [766, 42] width 37 height 15
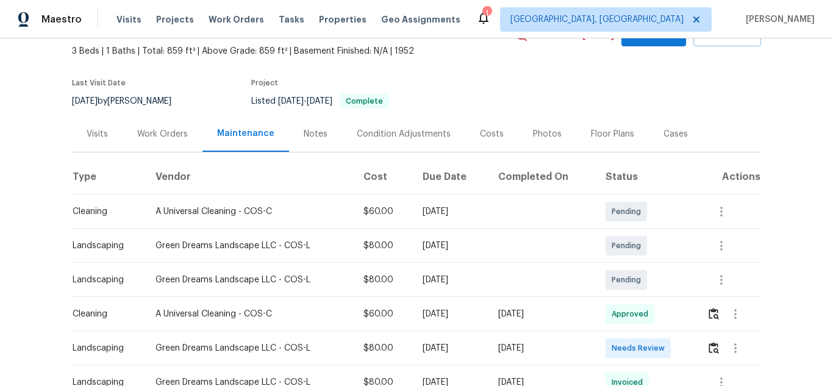
scroll to position [244, 0]
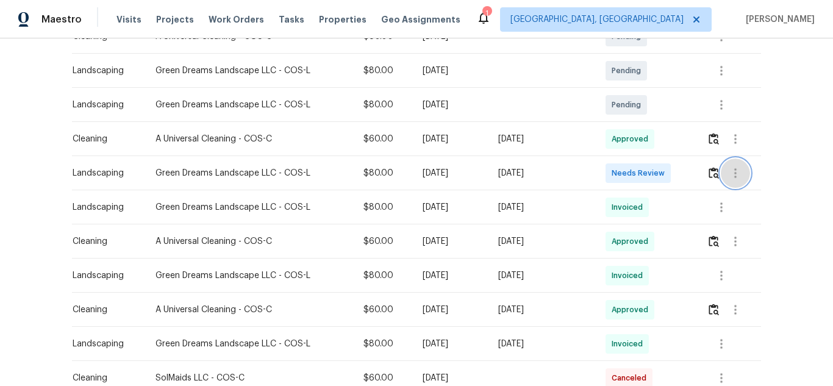
click at [722, 178] on button "button" at bounding box center [735, 173] width 29 height 29
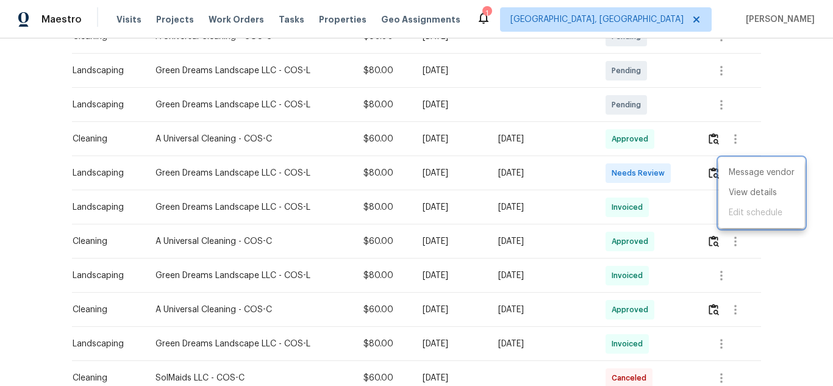
click at [718, 175] on div at bounding box center [416, 193] width 833 height 386
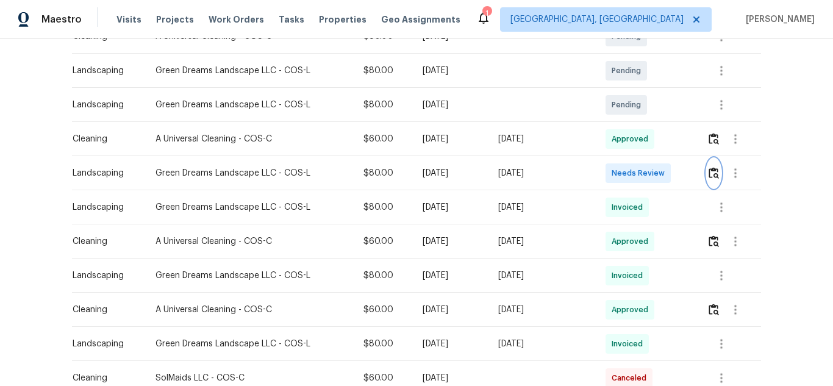
click at [712, 176] on img "button" at bounding box center [714, 173] width 10 height 12
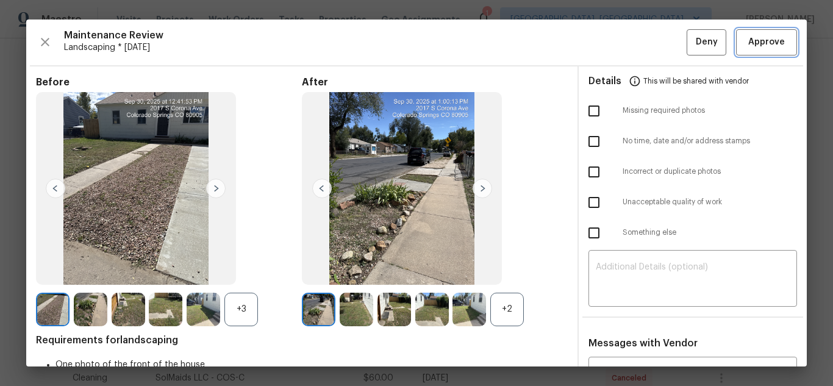
click at [760, 46] on span "Approve" at bounding box center [766, 42] width 37 height 15
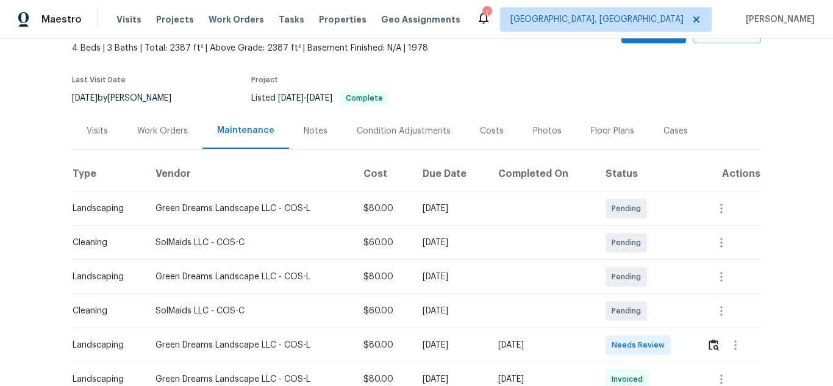
scroll to position [183, 0]
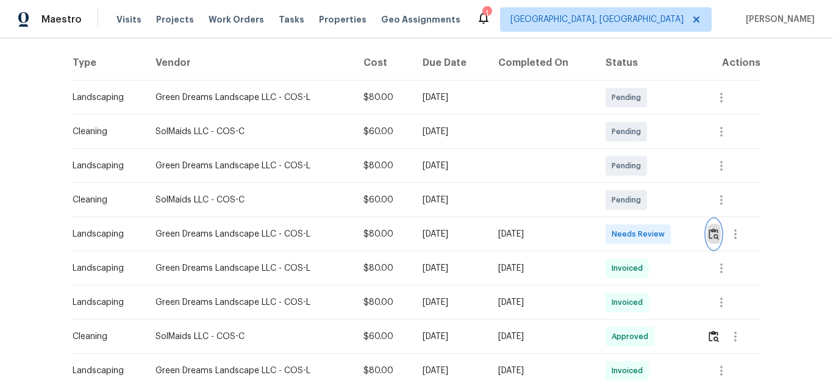
click at [709, 231] on img "button" at bounding box center [714, 234] width 10 height 12
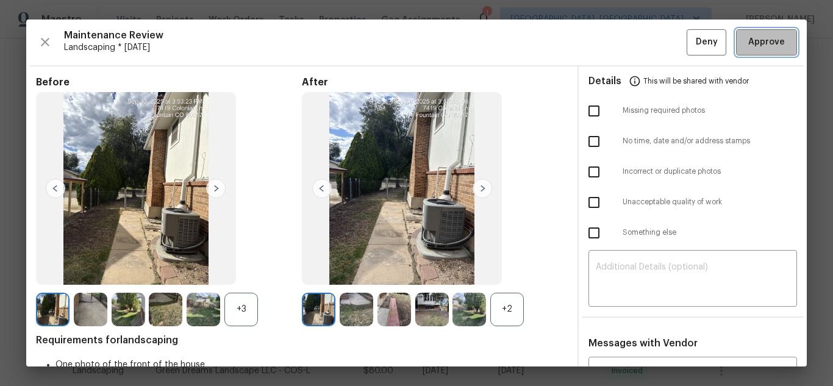
click at [736, 32] on button "Approve" at bounding box center [766, 42] width 61 height 26
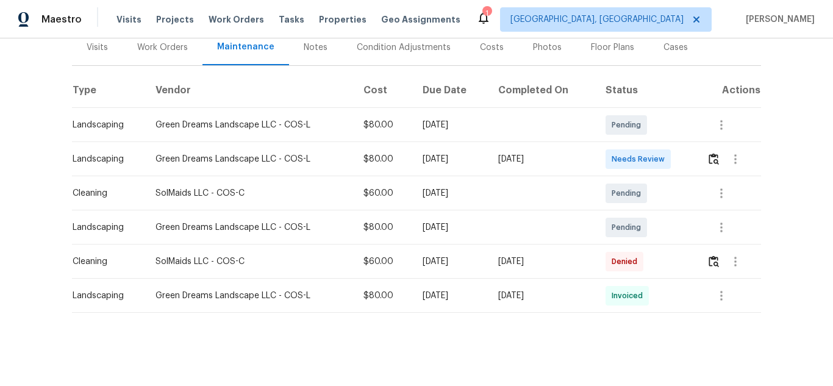
scroll to position [165, 0]
click at [712, 153] on img "button" at bounding box center [714, 159] width 10 height 12
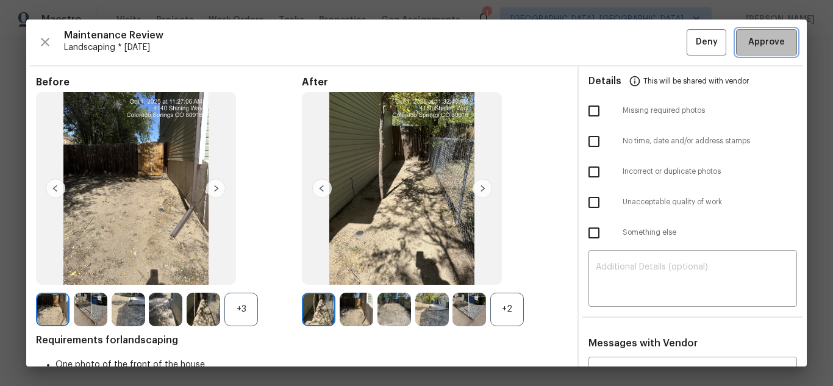
click at [766, 48] on span "Approve" at bounding box center [766, 42] width 37 height 15
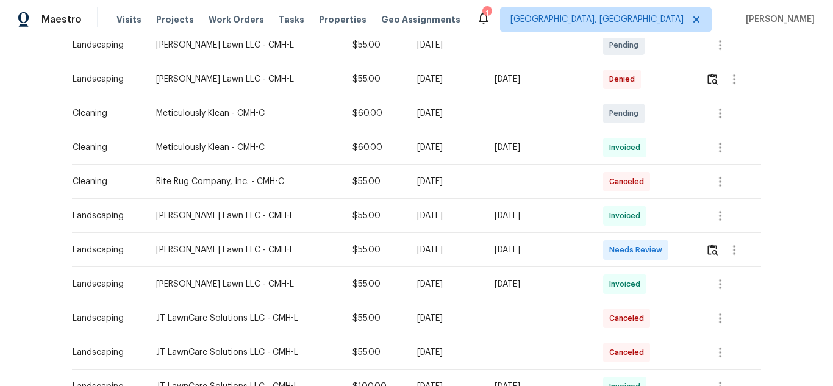
scroll to position [305, 0]
click at [709, 252] on img "button" at bounding box center [713, 249] width 10 height 12
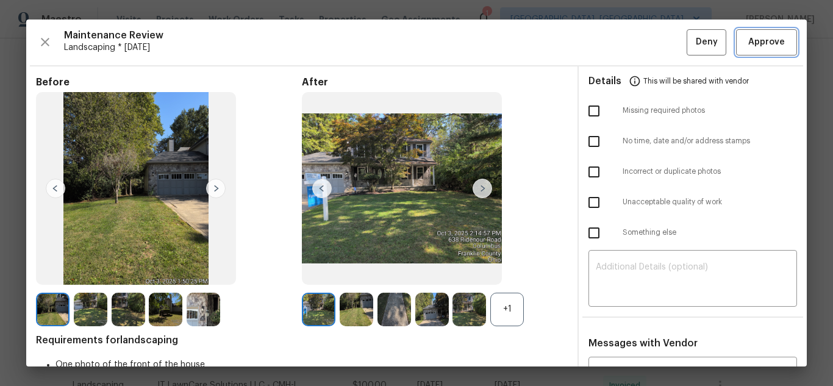
click at [748, 39] on span "Approve" at bounding box center [766, 42] width 37 height 15
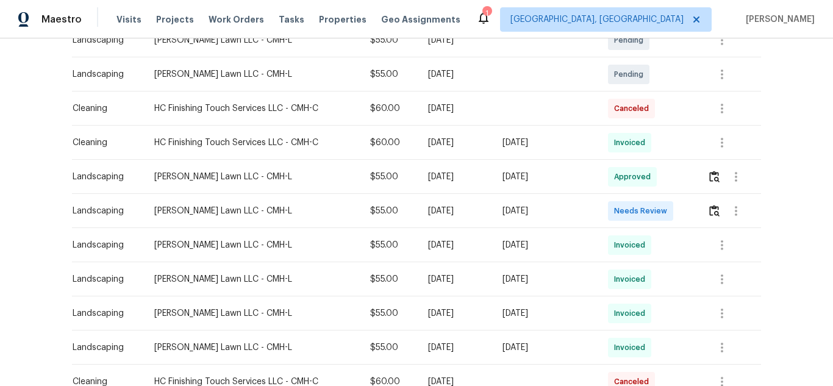
scroll to position [244, 0]
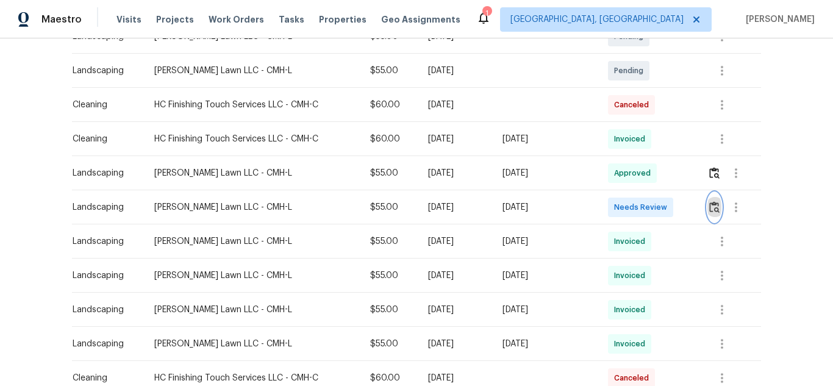
click at [709, 207] on img "button" at bounding box center [714, 207] width 10 height 12
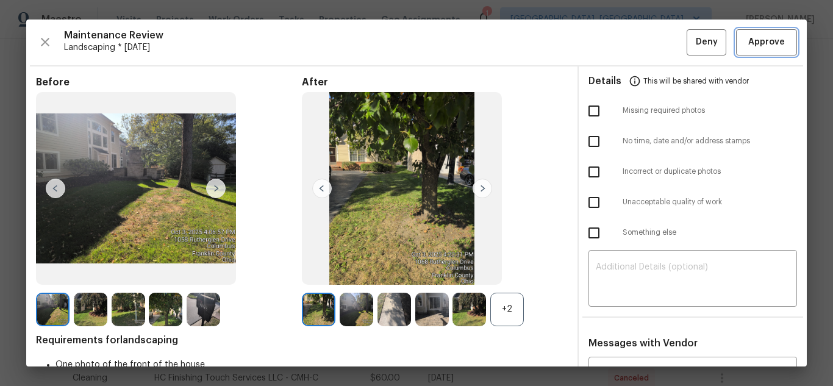
click at [759, 41] on span "Approve" at bounding box center [766, 42] width 37 height 15
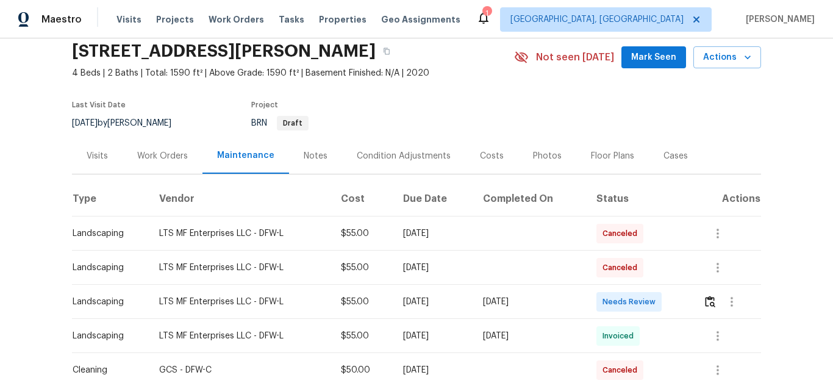
scroll to position [183, 0]
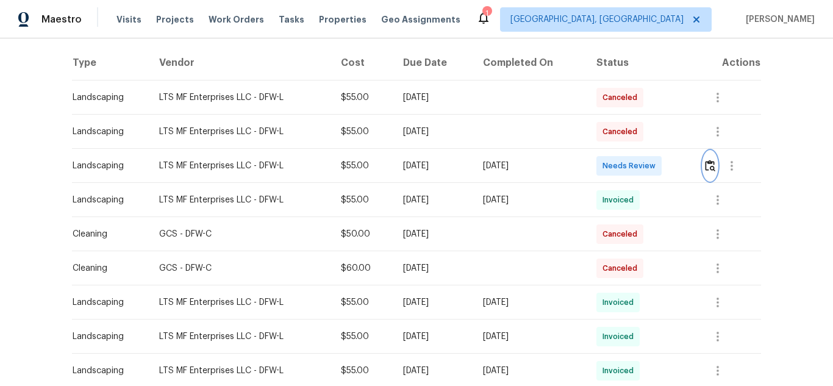
click at [703, 167] on button "button" at bounding box center [710, 165] width 14 height 29
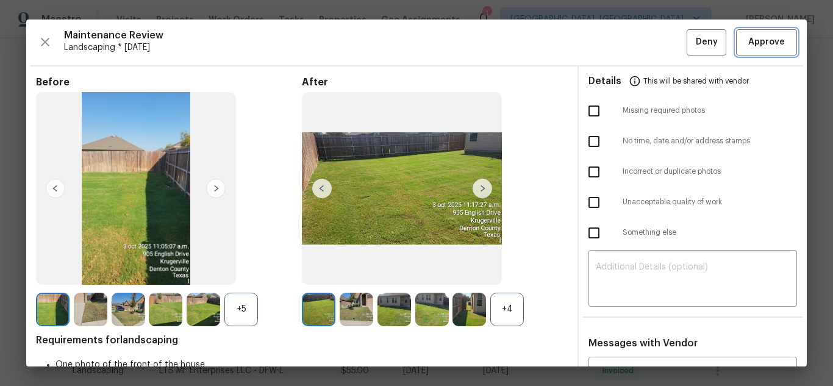
click at [774, 43] on span "Approve" at bounding box center [766, 42] width 37 height 15
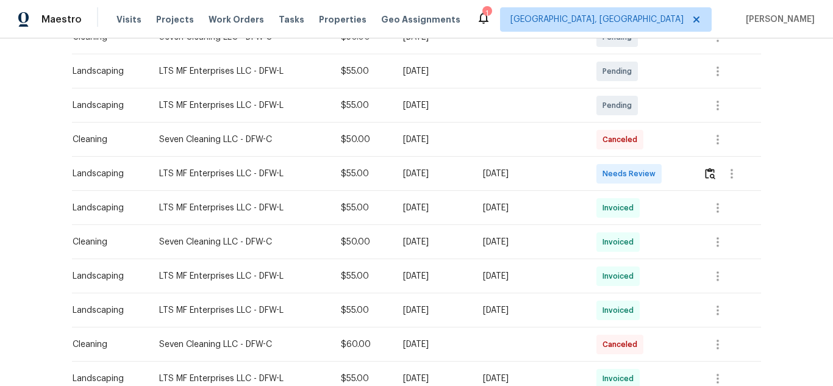
scroll to position [244, 0]
click at [705, 172] on img "button" at bounding box center [710, 173] width 10 height 12
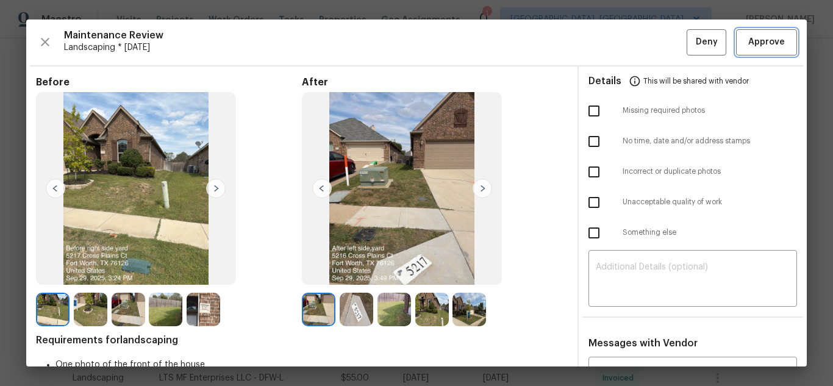
click at [736, 38] on button "Approve" at bounding box center [766, 42] width 61 height 26
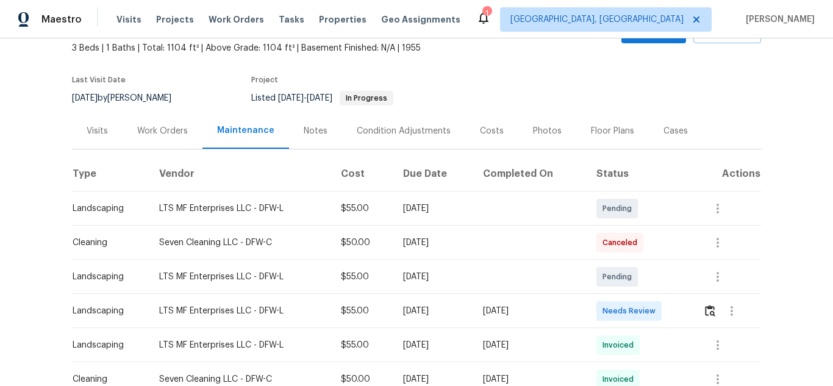
scroll to position [244, 0]
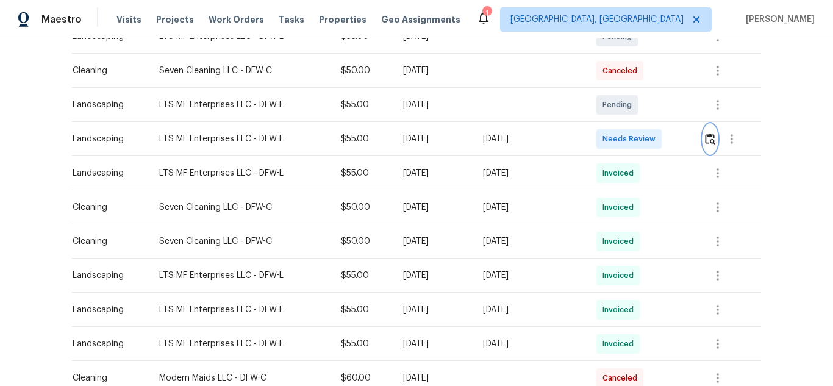
click at [706, 140] on img "button" at bounding box center [710, 139] width 10 height 12
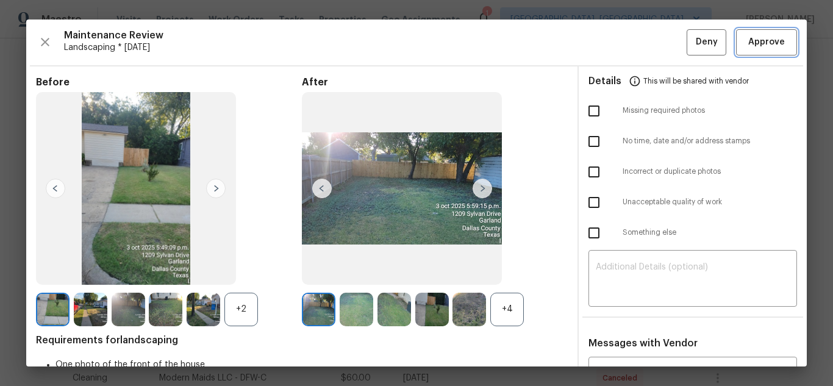
click at [736, 32] on button "Approve" at bounding box center [766, 42] width 61 height 26
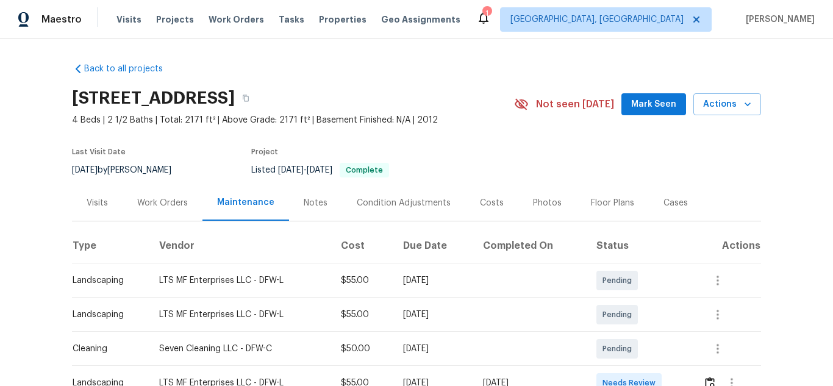
scroll to position [244, 0]
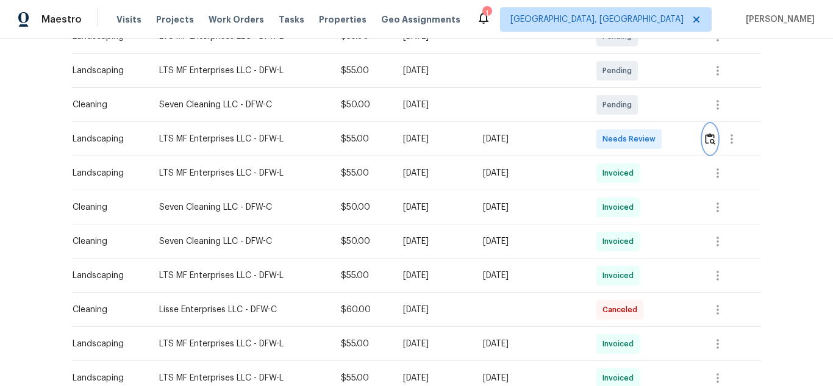
click at [713, 139] on img "button" at bounding box center [710, 139] width 10 height 12
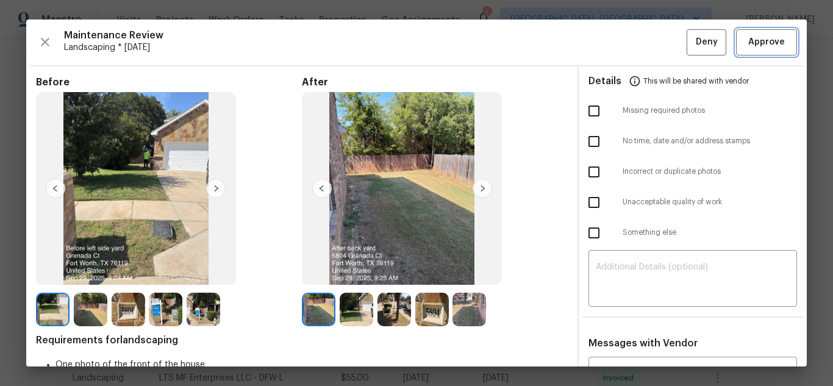
click at [743, 51] on button "Approve" at bounding box center [766, 42] width 61 height 26
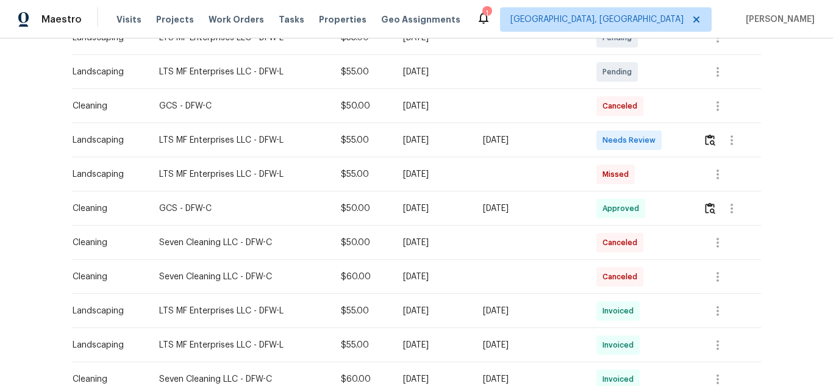
scroll to position [244, 0]
click at [705, 132] on button "button" at bounding box center [710, 138] width 14 height 29
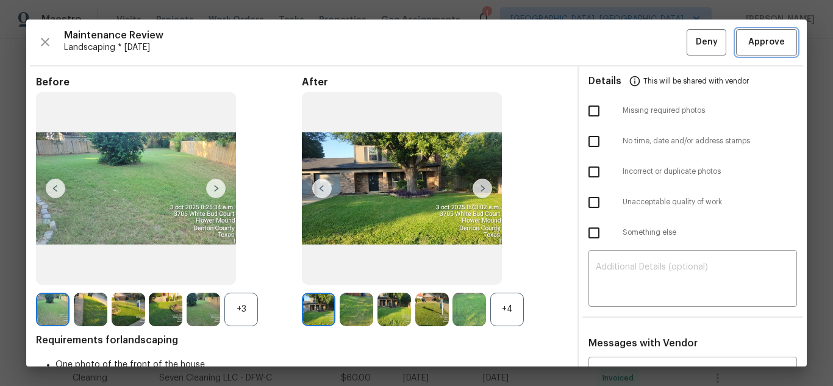
click at [748, 35] on span "Approve" at bounding box center [766, 42] width 37 height 15
